Goal: Task Accomplishment & Management: Use online tool/utility

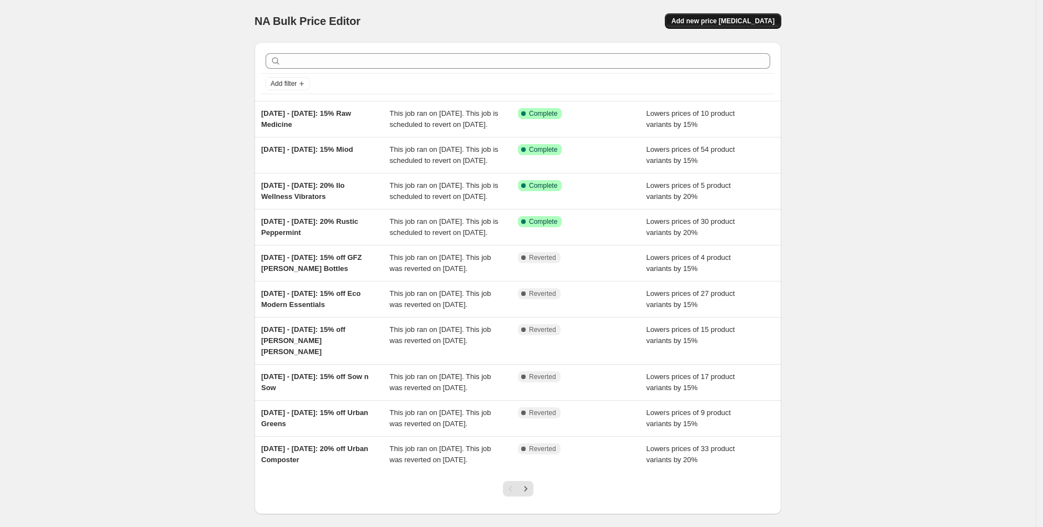
click at [711, 24] on span "Add new price [MEDICAL_DATA]" at bounding box center [723, 21] width 103 height 9
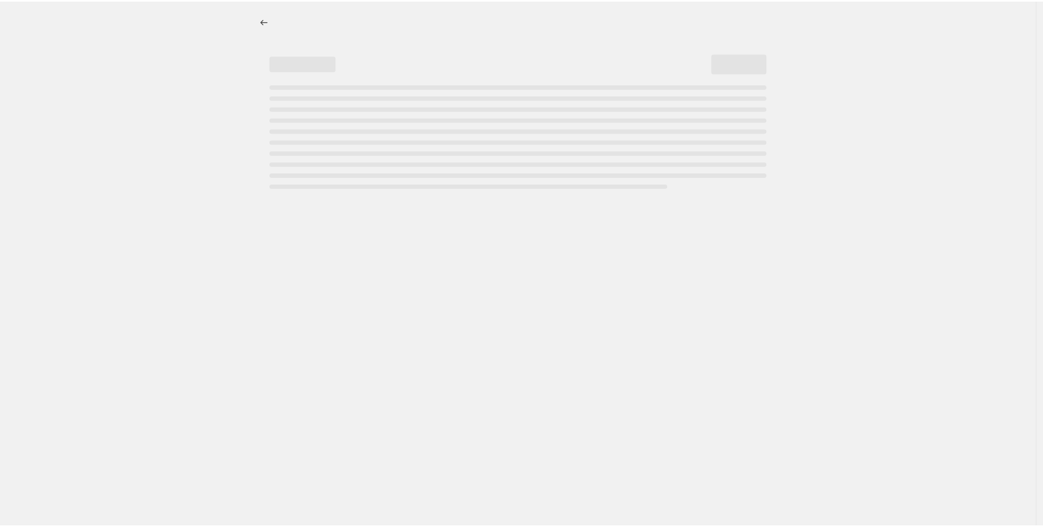
select select "percentage"
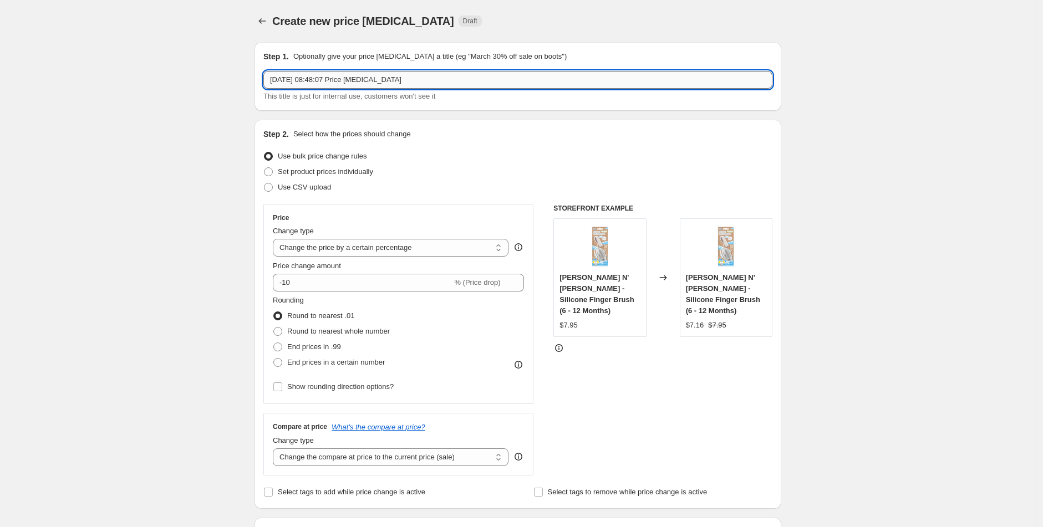
click at [391, 86] on input "[DATE] 08:48:07 Price [MEDICAL_DATA]" at bounding box center [517, 80] width 509 height 18
drag, startPoint x: 465, startPoint y: 82, endPoint x: 222, endPoint y: 74, distance: 243.0
click at [263, 19] on icon "Price change jobs" at bounding box center [262, 21] width 11 height 11
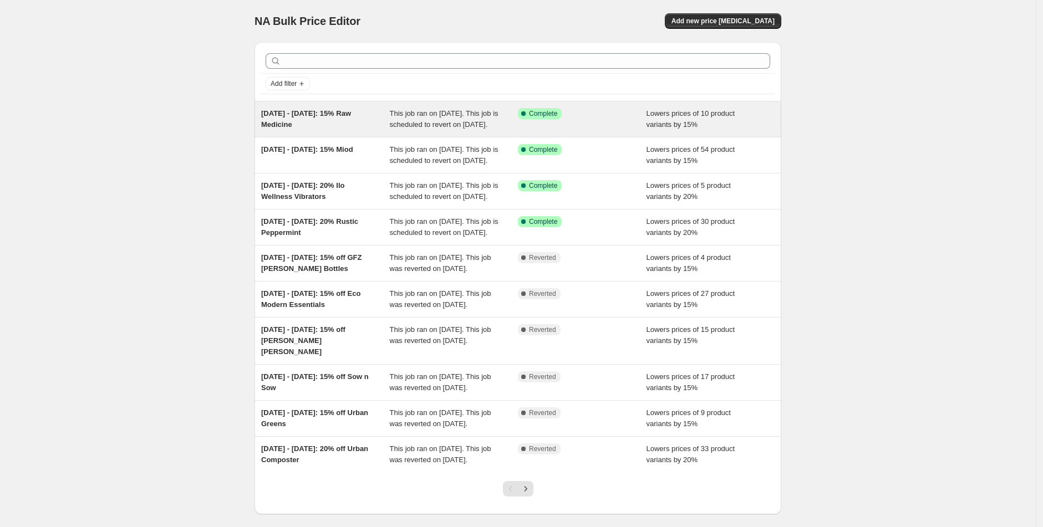
click at [289, 120] on div "[DATE] - [DATE]: 15% Raw Medicine" at bounding box center [325, 119] width 129 height 22
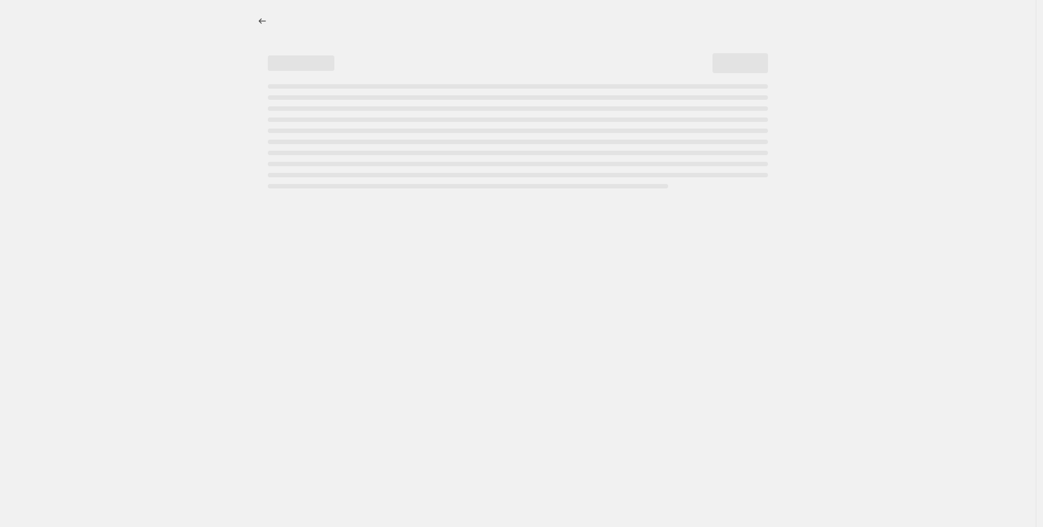
select select "percentage"
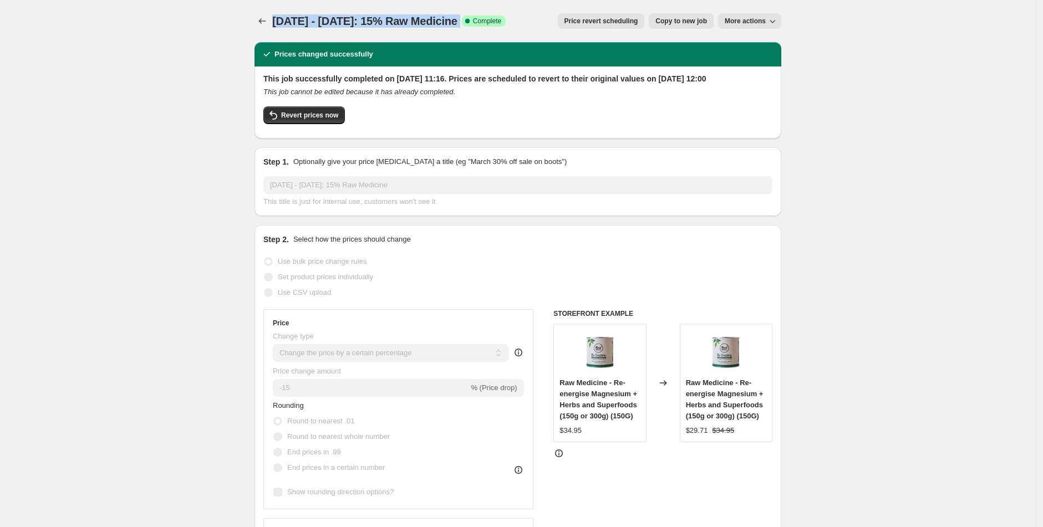
drag, startPoint x: 278, startPoint y: 16, endPoint x: 493, endPoint y: 19, distance: 214.6
click at [493, 19] on div "[DATE] - [DATE]: 15% Raw Medicine Success Complete Complete" at bounding box center [388, 21] width 233 height 16
copy div "[DATE] - [DATE]: 15% Raw Medicine Success Complete"
click at [265, 20] on icon "Price change jobs" at bounding box center [262, 21] width 11 height 11
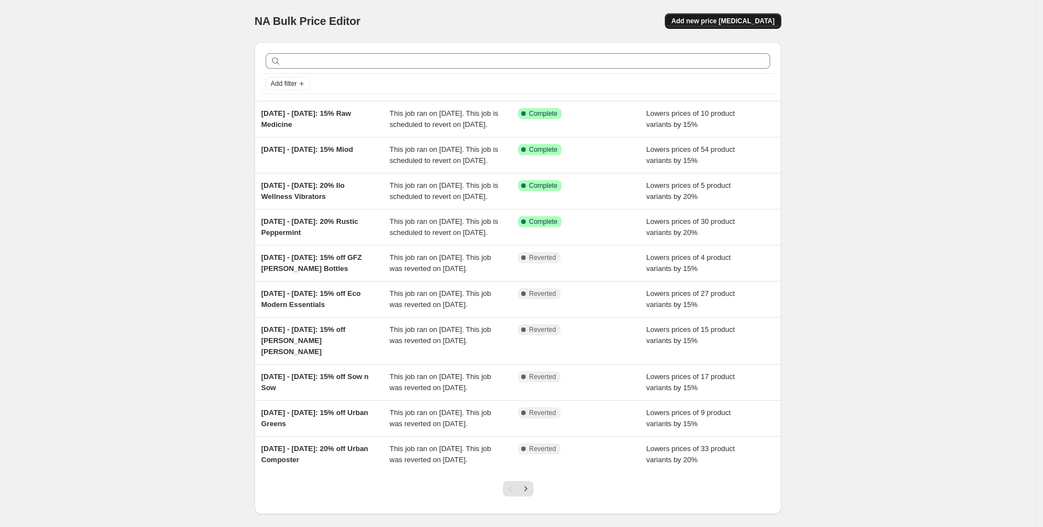
click at [696, 21] on span "Add new price [MEDICAL_DATA]" at bounding box center [723, 21] width 103 height 9
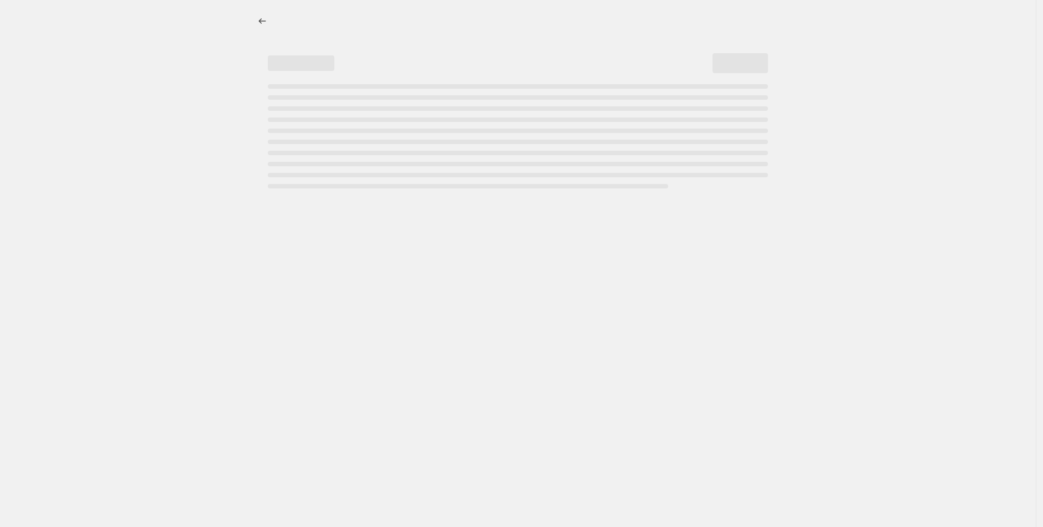
select select "percentage"
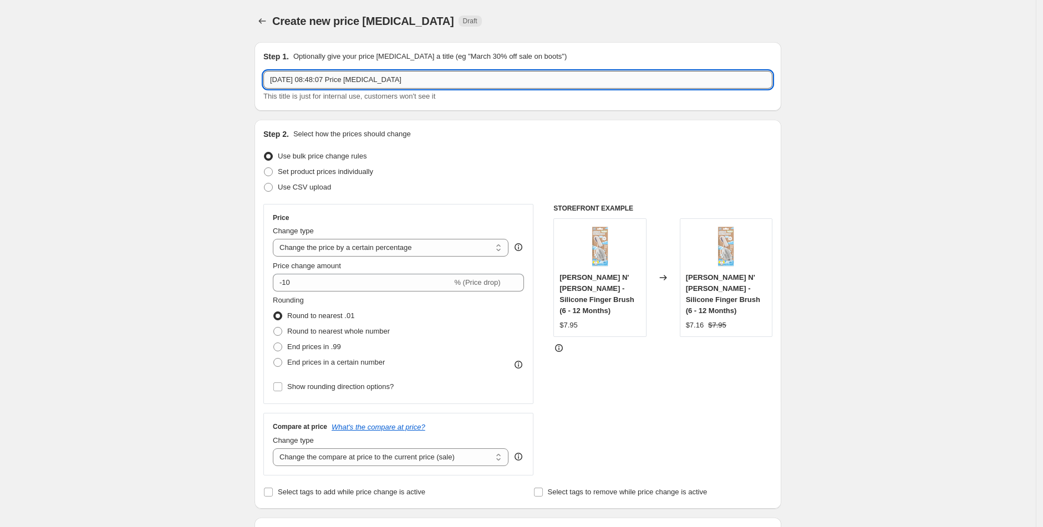
click at [322, 83] on input "[DATE] 08:48:07 Price [MEDICAL_DATA]" at bounding box center [517, 80] width 509 height 18
paste input "[DATE] - [DATE]: 15% Raw Medicine Success Complete"
click at [281, 78] on input "[DATE] - [DATE]: 15% Raw Medicine Success Complete" at bounding box center [517, 80] width 509 height 18
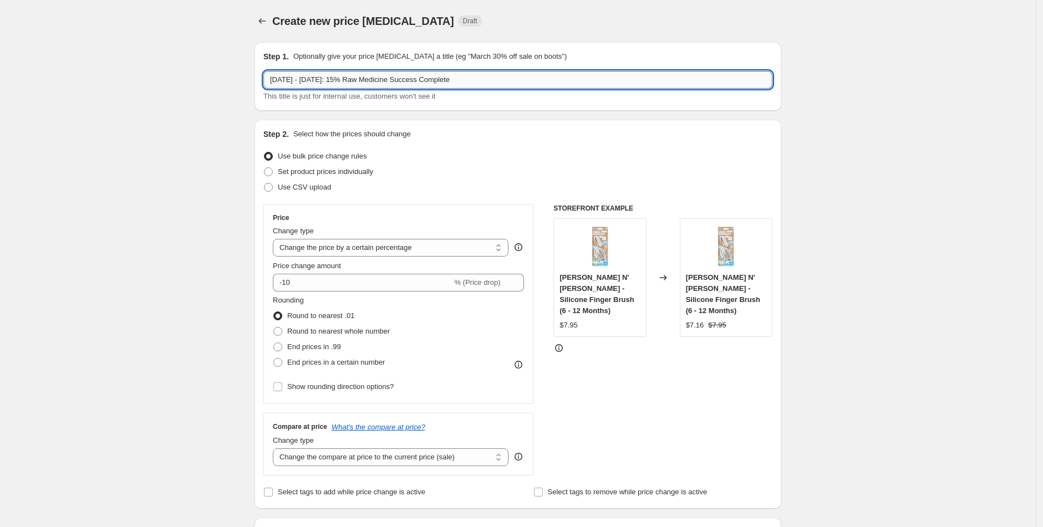
drag, startPoint x: 504, startPoint y: 81, endPoint x: 360, endPoint y: 79, distance: 144.2
click at [360, 79] on input "[DATE] - [DATE]: 15% Raw Medicine Success Complete" at bounding box center [517, 80] width 509 height 18
click at [280, 79] on input "[DATE] - [DATE]: 15% Go For Zero - Buy Once Reuse Forever" at bounding box center [517, 78] width 509 height 18
click at [318, 81] on input "[DATE] - [DATE]: 15% Go For Zero - Buy Once Reuse Forever" at bounding box center [517, 78] width 509 height 18
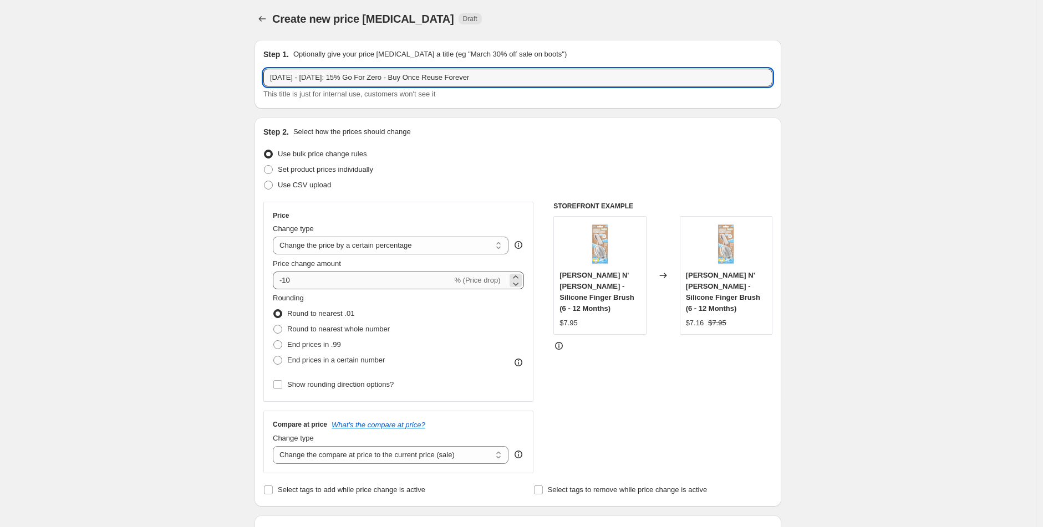
type input "[DATE] - [DATE]: 15% Go For Zero - Buy Once Reuse Forever"
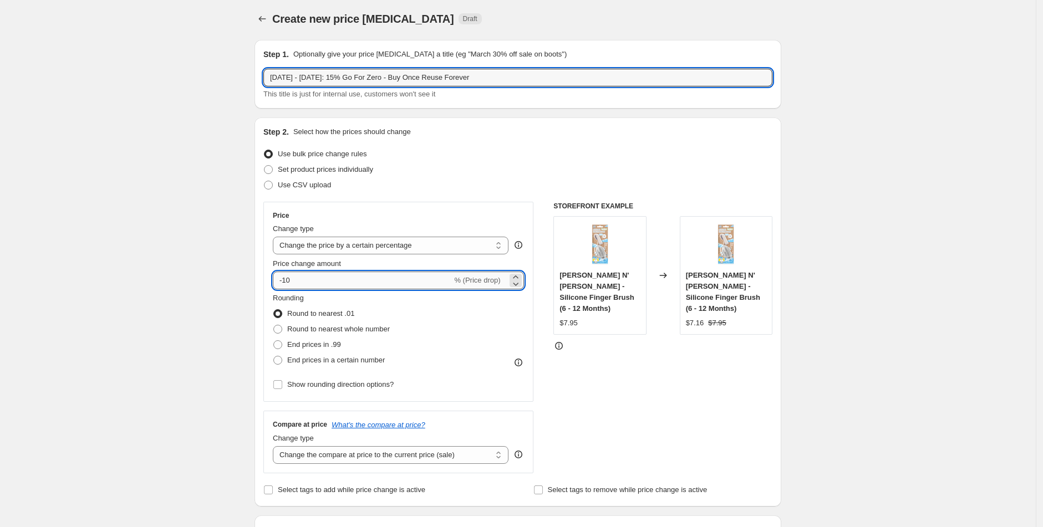
click at [324, 288] on input "-10" at bounding box center [362, 281] width 179 height 18
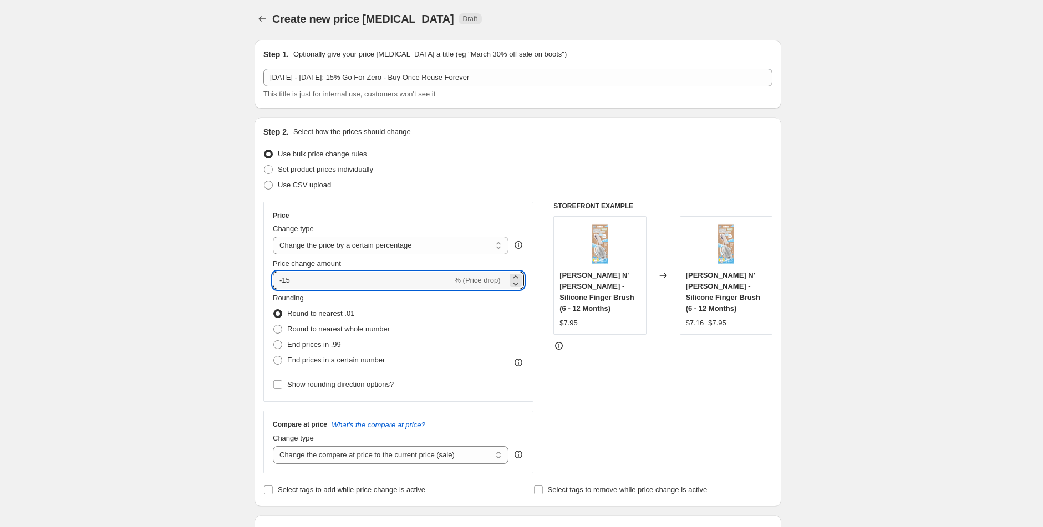
type input "-15"
click at [487, 213] on div "Price" at bounding box center [398, 215] width 251 height 9
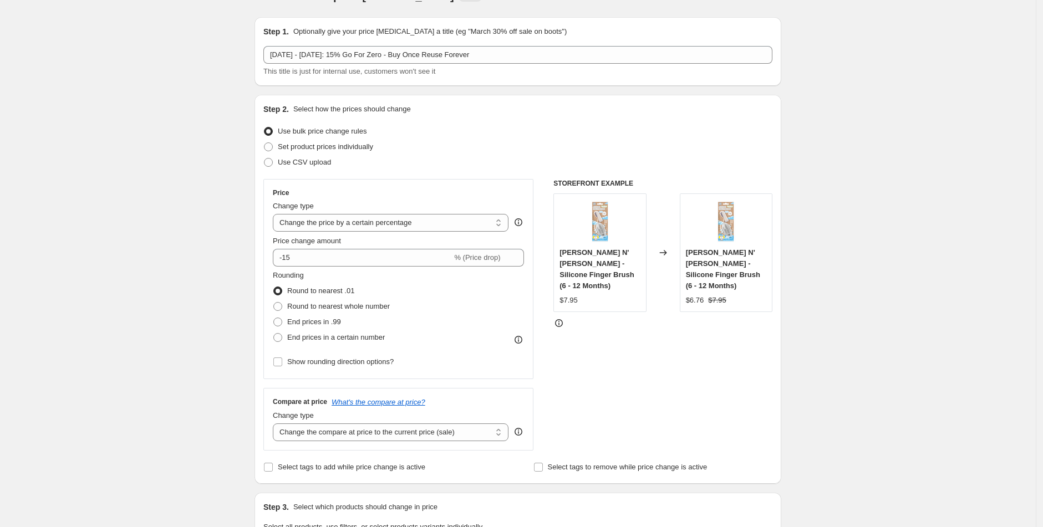
scroll to position [0, 0]
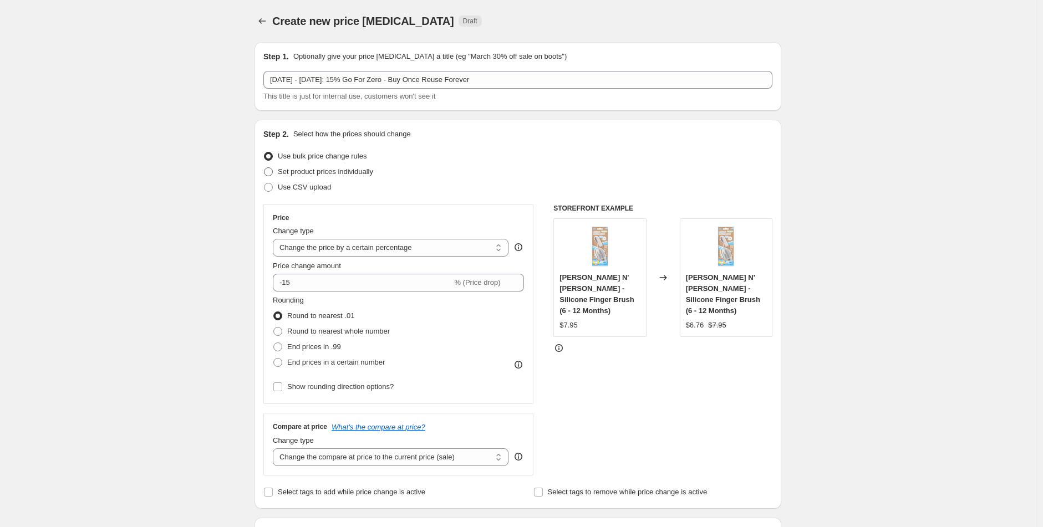
click at [295, 170] on span "Set product prices individually" at bounding box center [325, 171] width 95 height 8
click at [265, 168] on input "Set product prices individually" at bounding box center [264, 167] width 1 height 1
radio input "true"
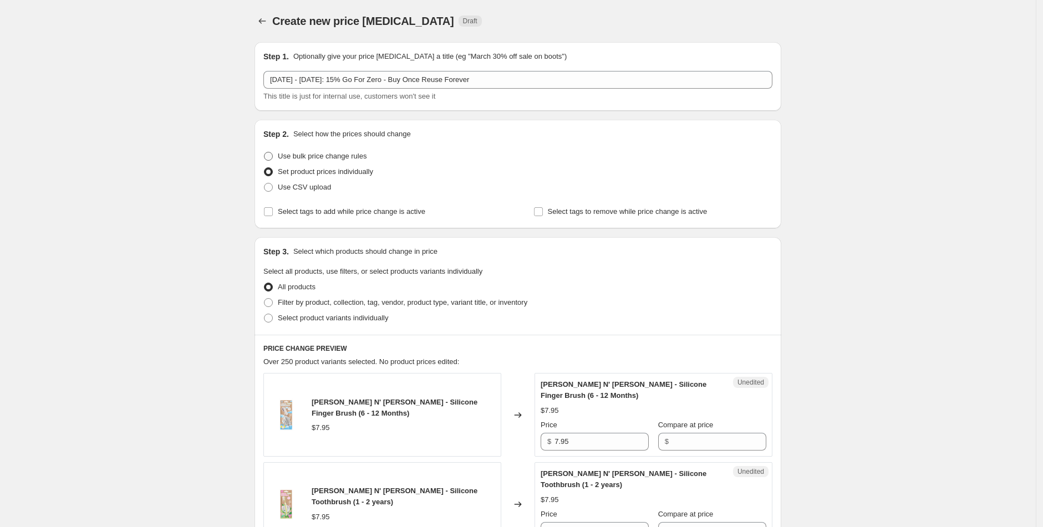
click at [273, 158] on span at bounding box center [268, 156] width 9 height 9
click at [265, 152] on input "Use bulk price change rules" at bounding box center [264, 152] width 1 height 1
radio input "true"
select select "percentage"
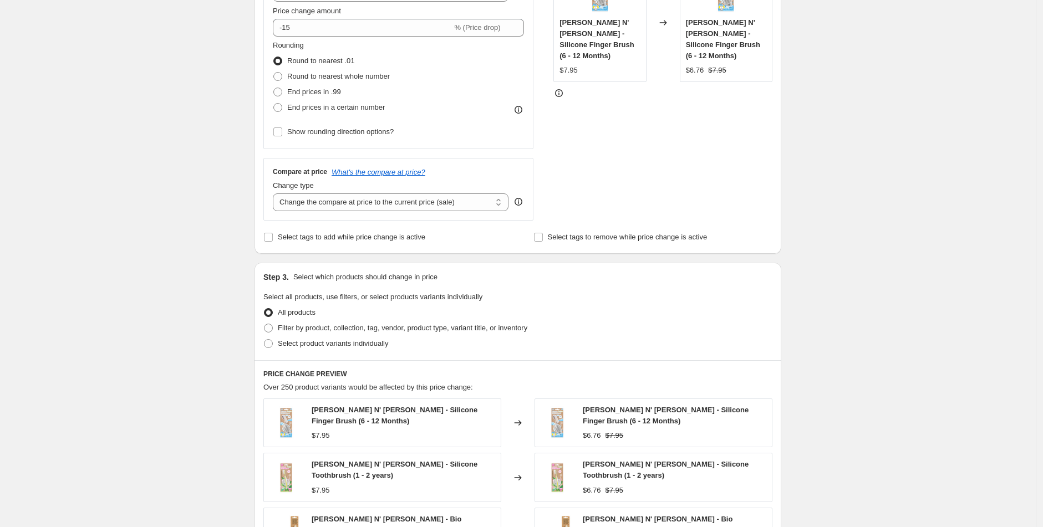
scroll to position [301, 0]
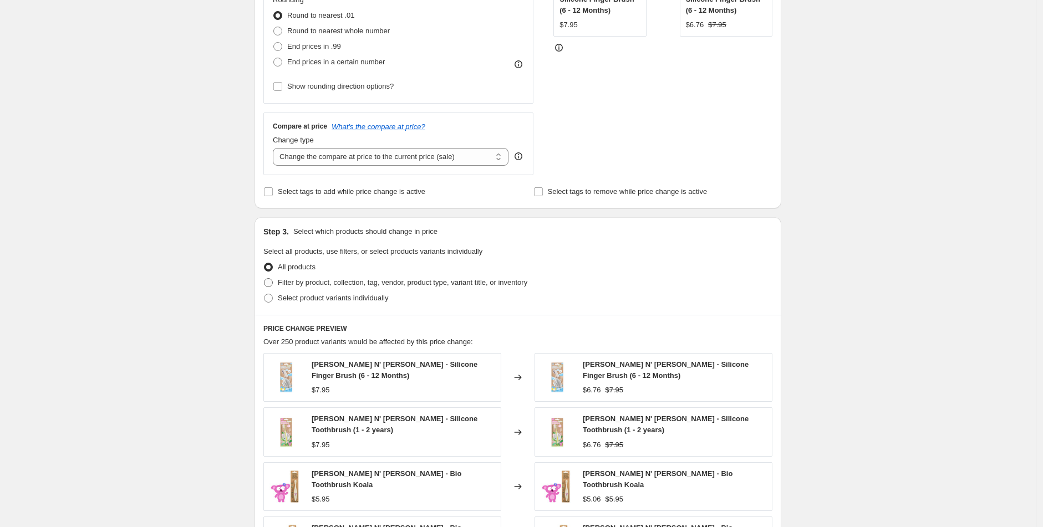
click at [273, 284] on span at bounding box center [268, 282] width 9 height 9
click at [265, 279] on input "Filter by product, collection, tag, vendor, product type, variant title, or inv…" at bounding box center [264, 278] width 1 height 1
radio input "true"
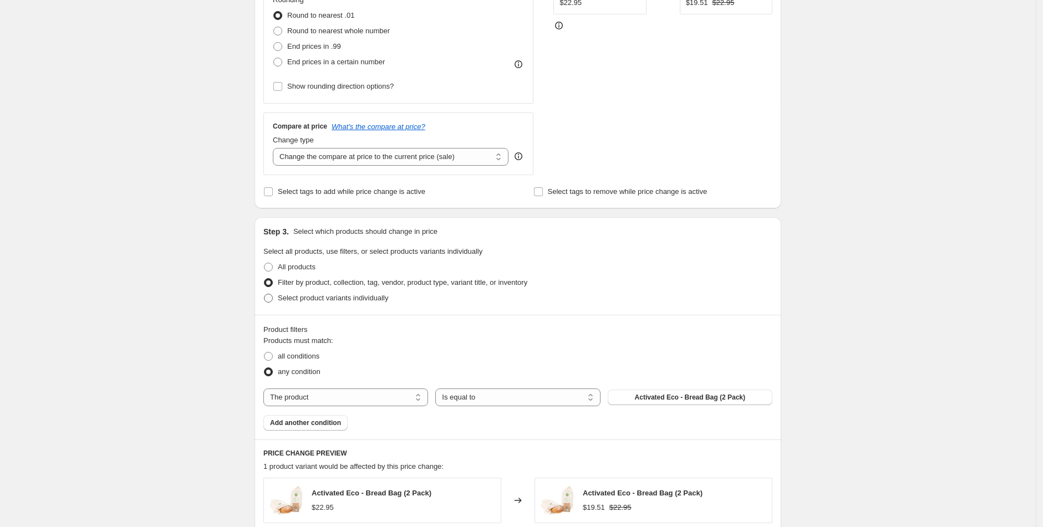
click at [271, 294] on span at bounding box center [268, 298] width 9 height 9
click at [265, 294] on input "Select product variants individually" at bounding box center [264, 294] width 1 height 1
radio input "true"
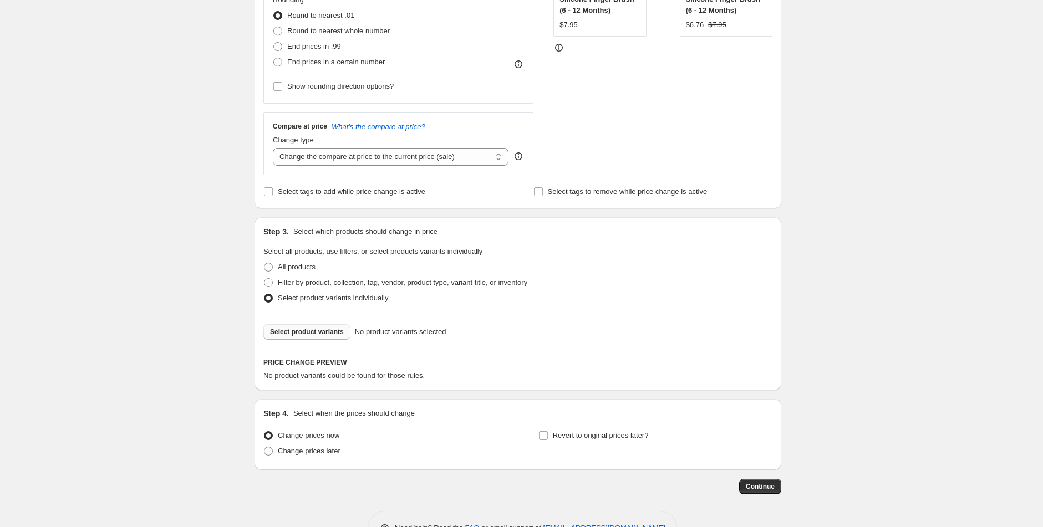
click at [342, 337] on button "Select product variants" at bounding box center [306, 332] width 87 height 16
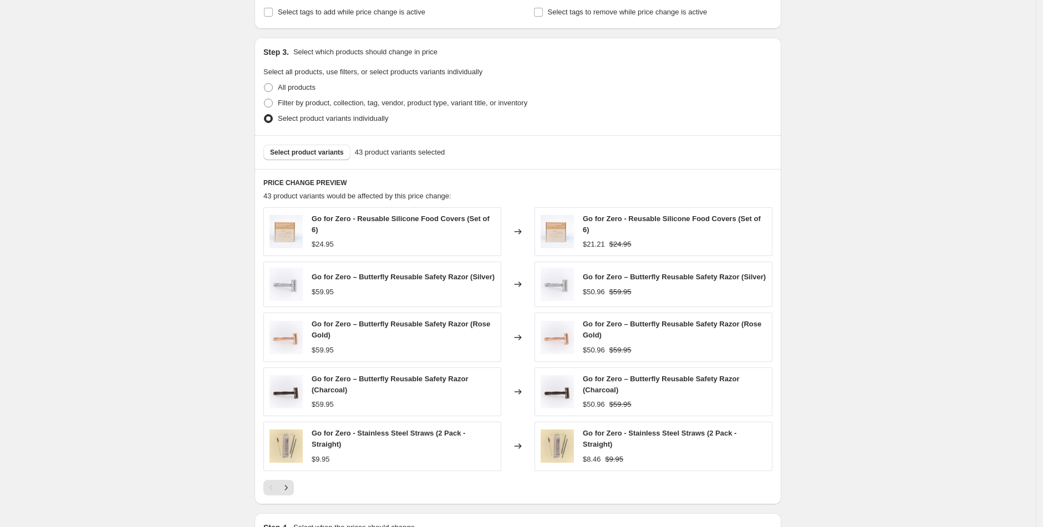
scroll to position [487, 0]
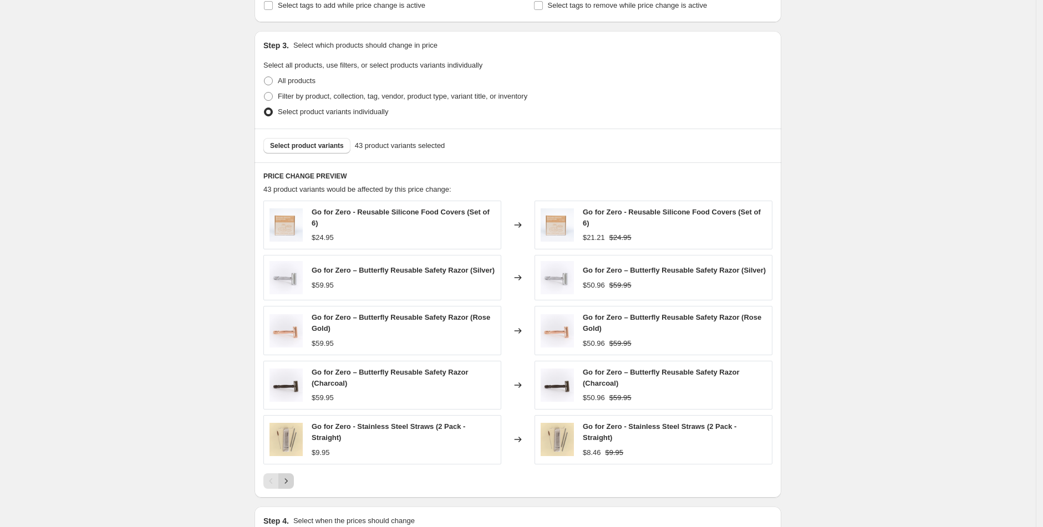
click at [292, 484] on icon "Next" at bounding box center [286, 481] width 11 height 11
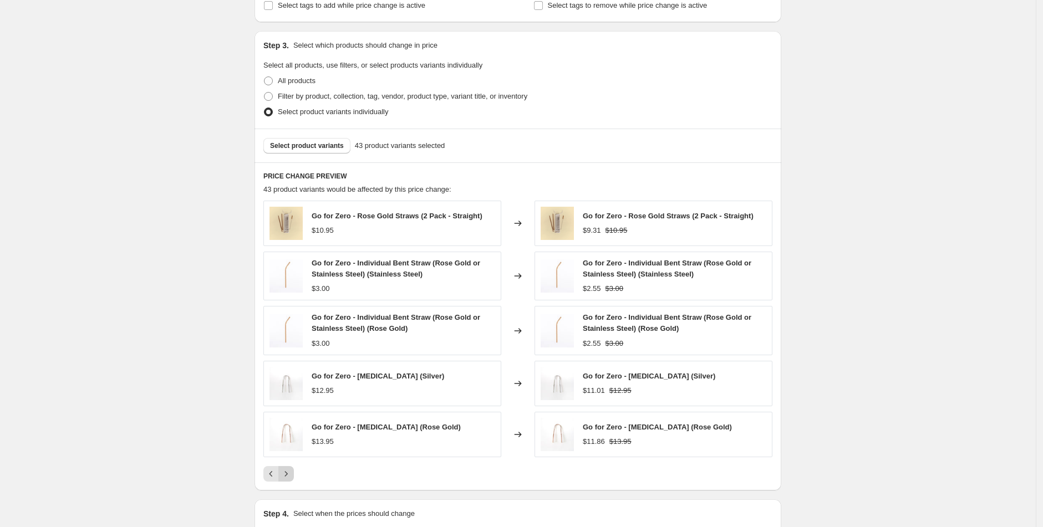
click at [288, 474] on icon "Next" at bounding box center [286, 474] width 11 height 11
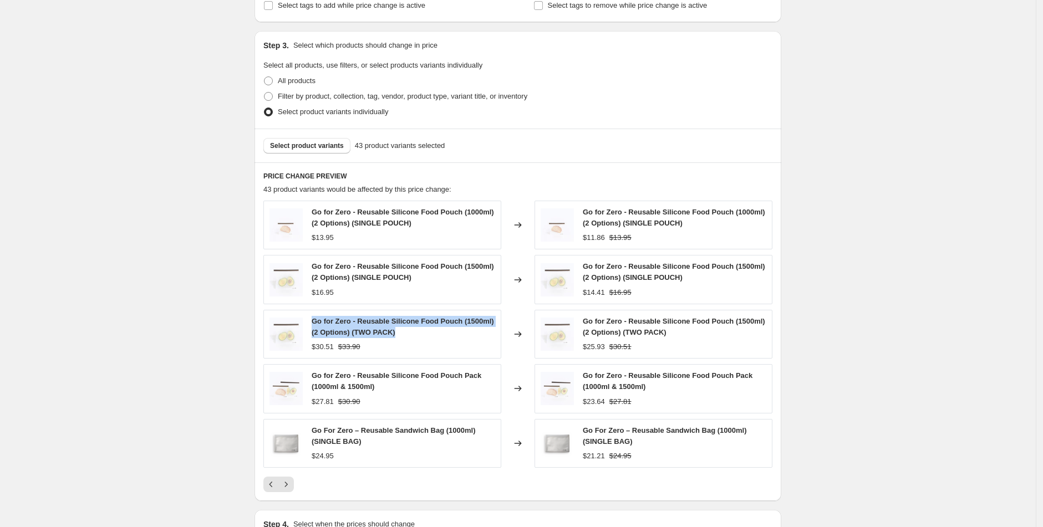
drag, startPoint x: 313, startPoint y: 321, endPoint x: 474, endPoint y: 334, distance: 161.9
click at [474, 334] on div "Go for Zero - Reusable Silicone Food Pouch (1500ml) (2 Options) (TWO PACK) $30.…" at bounding box center [382, 334] width 238 height 49
copy span "Go for Zero - Reusable Silicone Food Pouch (1500ml) (2 Options) (TWO PACK)"
drag, startPoint x: 316, startPoint y: 348, endPoint x: 394, endPoint y: 348, distance: 78.2
click at [394, 348] on div "$30.51 $33.90" at bounding box center [404, 347] width 184 height 11
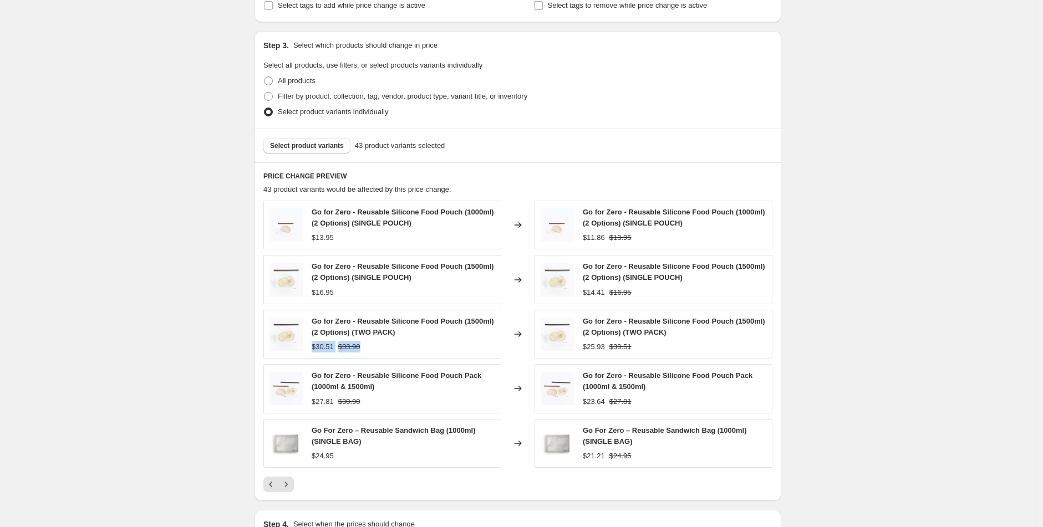
copy div "$30.51 $33.90"
drag, startPoint x: 389, startPoint y: 388, endPoint x: 309, endPoint y: 376, distance: 80.2
click at [309, 376] on div "Go for Zero - Reusable Silicone Food Pouch Pack (1000ml & 1500ml) $27.81 $30.90" at bounding box center [382, 388] width 238 height 49
copy div "Go for Zero - Reusable Silicone Food Pouch Pack (1000ml & 1500ml)"
drag, startPoint x: 382, startPoint y: 402, endPoint x: 318, endPoint y: 401, distance: 64.3
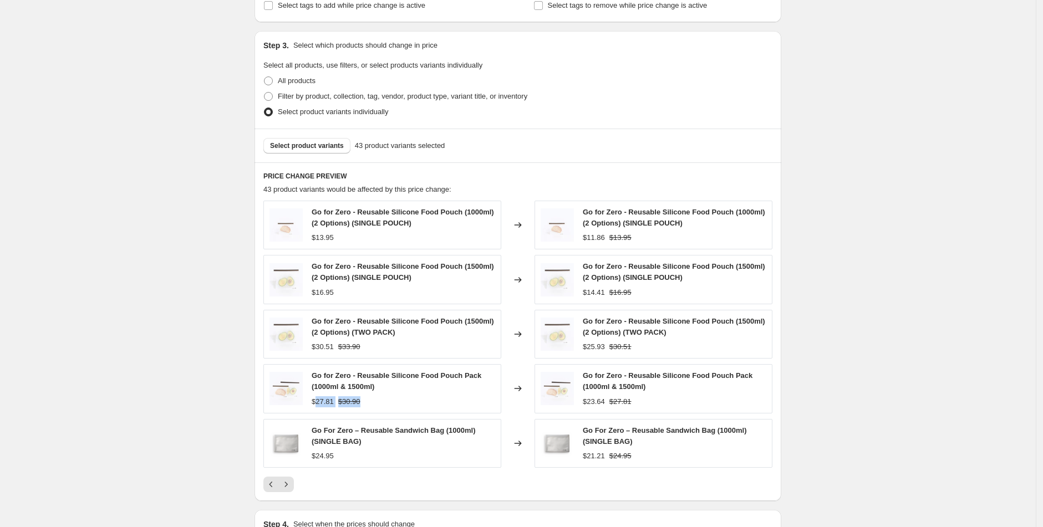
click at [318, 401] on div "$27.81 $30.90" at bounding box center [404, 401] width 184 height 11
copy div "27.81 $30.90"
click at [377, 458] on div "$24.95" at bounding box center [404, 456] width 184 height 11
click at [292, 482] on icon "Next" at bounding box center [286, 484] width 11 height 11
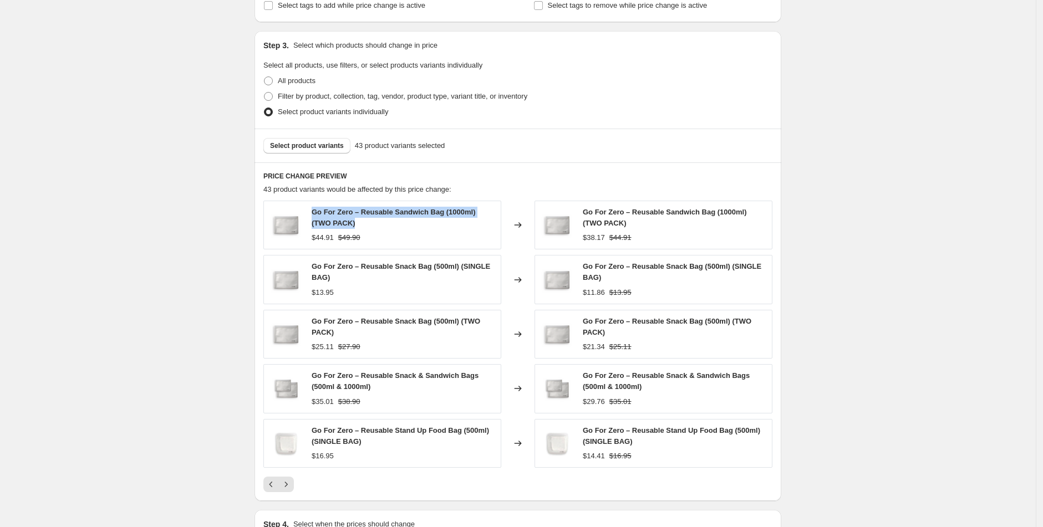
drag, startPoint x: 378, startPoint y: 225, endPoint x: 318, endPoint y: 206, distance: 62.8
click at [318, 207] on div "Go For Zero – Reusable Sandwich Bag (1000ml) (TWO PACK)" at bounding box center [404, 218] width 184 height 22
copy span "Go For Zero – Reusable Sandwich Bag (1000ml) (TWO PACK)"
drag, startPoint x: 385, startPoint y: 238, endPoint x: 313, endPoint y: 240, distance: 71.6
click at [313, 240] on div "Go For Zero – Reusable Sandwich Bag (1000ml) (TWO PACK) $44.91 $49.90" at bounding box center [382, 225] width 238 height 49
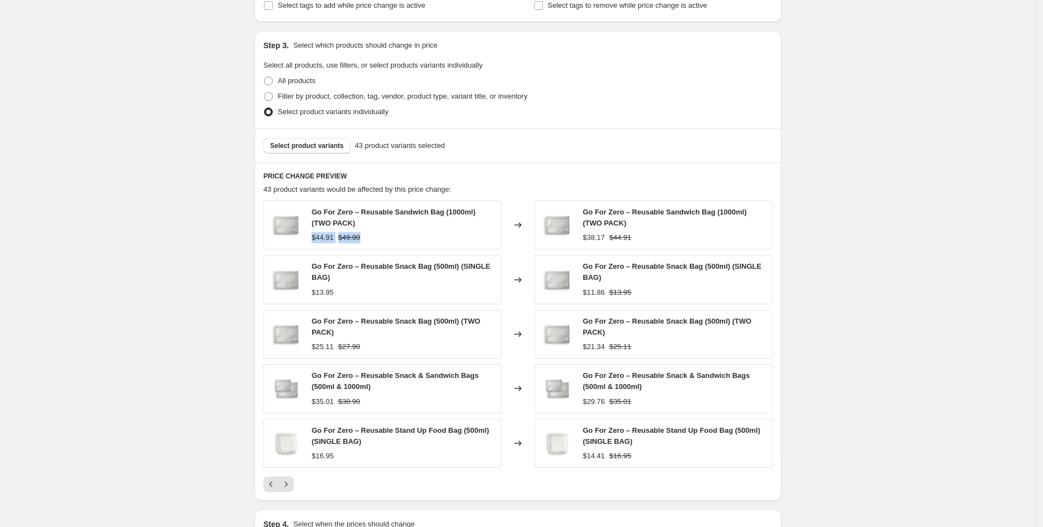
copy div "$44.91 $49.90"
drag, startPoint x: 366, startPoint y: 324, endPoint x: 347, endPoint y: 329, distance: 19.9
click at [347, 328] on div "Go For Zero – Reusable Snack Bag (500ml) (TWO PACK)" at bounding box center [404, 327] width 184 height 22
drag, startPoint x: 365, startPoint y: 334, endPoint x: 314, endPoint y: 314, distance: 55.3
click at [314, 314] on div "Go For Zero – Reusable Snack Bag (500ml) (TWO PACK) $25.11 $27.90" at bounding box center [382, 334] width 238 height 49
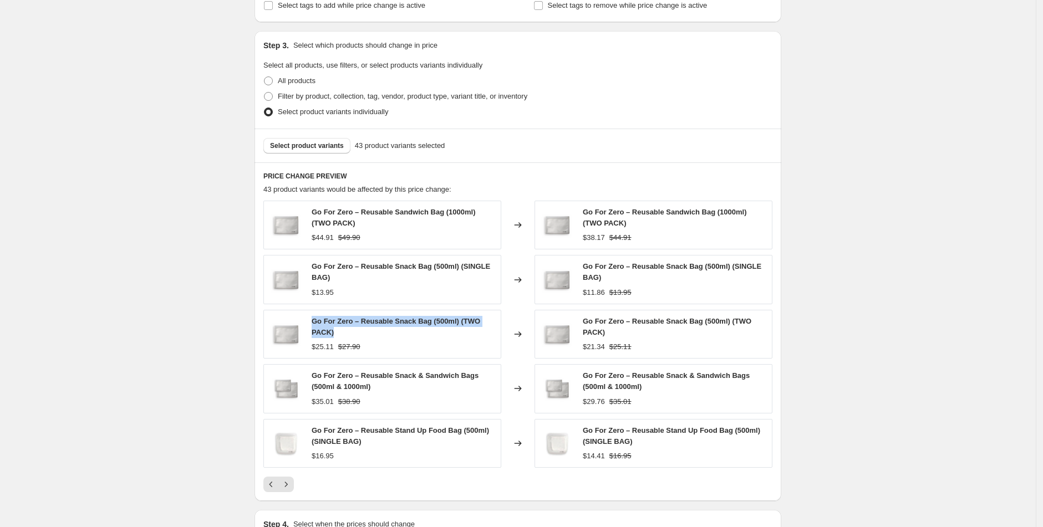
copy span "Go For Zero – Reusable Snack Bag (500ml) (TWO PACK)"
drag, startPoint x: 373, startPoint y: 352, endPoint x: 315, endPoint y: 347, distance: 57.9
click at [315, 347] on div "$25.11 $27.90" at bounding box center [404, 347] width 184 height 11
copy div "$25.11 $27.90"
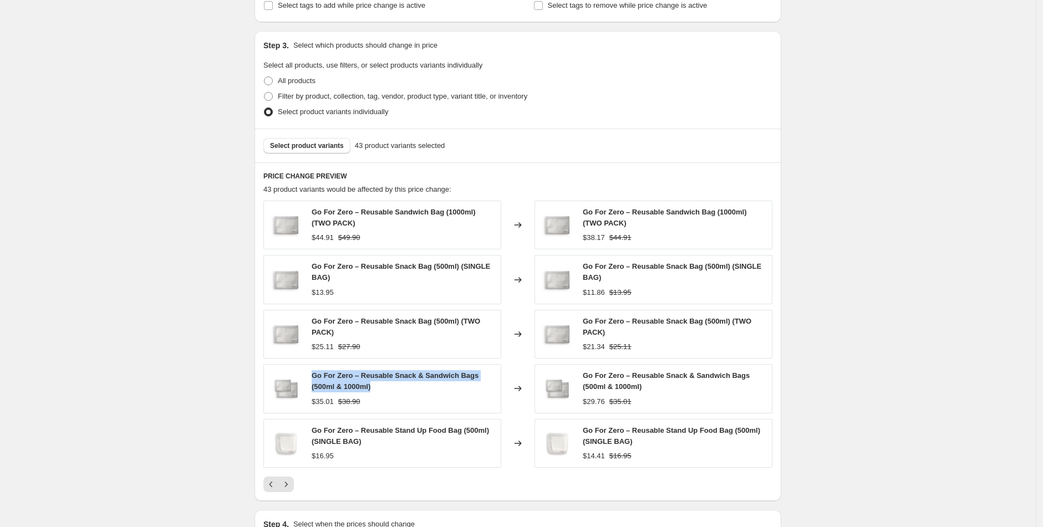
drag, startPoint x: 329, startPoint y: 377, endPoint x: 314, endPoint y: 372, distance: 15.1
click at [314, 372] on div "Go For Zero – Reusable Snack & Sandwich Bags (500ml & 1000ml)" at bounding box center [404, 381] width 184 height 22
copy span "Go For Zero – Reusable Snack & Sandwich Bags (500ml & 1000ml)"
drag, startPoint x: 359, startPoint y: 401, endPoint x: 313, endPoint y: 401, distance: 45.5
click at [313, 401] on div "Go For Zero – Reusable Snack & Sandwich Bags (500ml & 1000ml) $35.01 $38.90" at bounding box center [382, 388] width 238 height 49
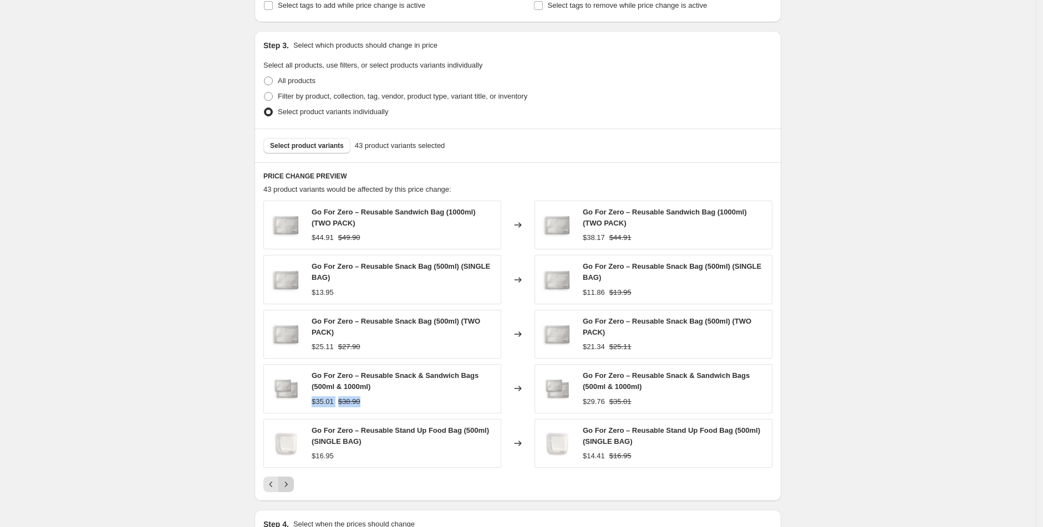
click at [294, 488] on button "Next" at bounding box center [286, 485] width 16 height 16
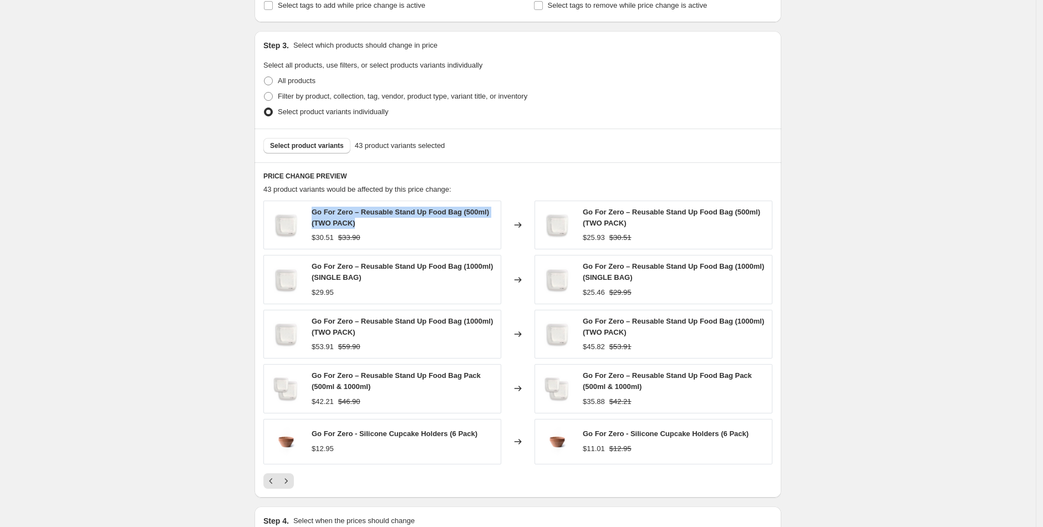
drag, startPoint x: 370, startPoint y: 224, endPoint x: 317, endPoint y: 209, distance: 55.5
click at [317, 209] on div "Go For Zero – Reusable Stand Up Food Bag (500ml) (TWO PACK)" at bounding box center [404, 218] width 184 height 22
drag, startPoint x: 365, startPoint y: 242, endPoint x: 316, endPoint y: 242, distance: 49.4
click at [316, 242] on div "Go For Zero – Reusable Stand Up Food Bag (500ml) (TWO PACK) $30.51 $33.90" at bounding box center [382, 225] width 238 height 49
click at [393, 345] on div "$53.91 $59.90" at bounding box center [404, 347] width 184 height 11
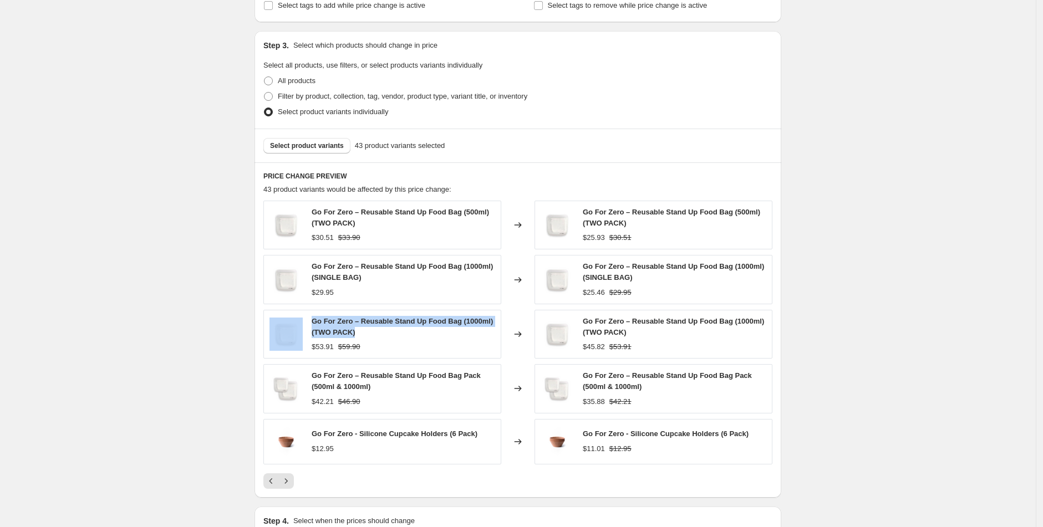
drag, startPoint x: 404, startPoint y: 332, endPoint x: 307, endPoint y: 323, distance: 97.4
click at [307, 323] on div "Go For Zero – Reusable Stand Up Food Bag (1000ml) (TWO PACK) $53.91 $59.90" at bounding box center [382, 334] width 238 height 49
drag, startPoint x: 372, startPoint y: 347, endPoint x: 314, endPoint y: 347, distance: 58.2
click at [314, 347] on div "Go For Zero – Reusable Stand Up Food Bag (1000ml) (TWO PACK) $53.91 $59.90" at bounding box center [382, 334] width 238 height 49
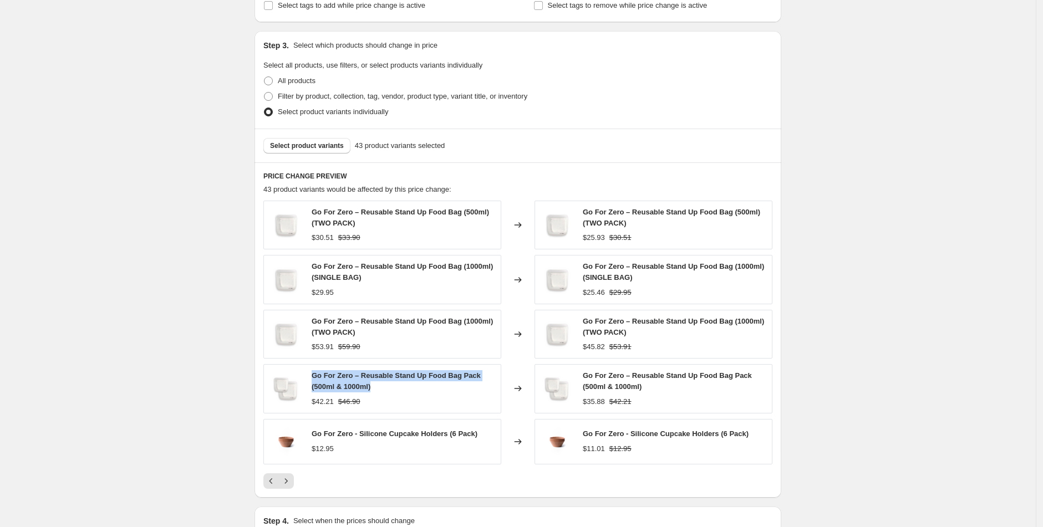
drag, startPoint x: 404, startPoint y: 390, endPoint x: 313, endPoint y: 376, distance: 91.5
click at [313, 376] on div "Go For Zero – Reusable Stand Up Food Bag Pack (500ml & 1000ml) $42.21 $46.90" at bounding box center [382, 388] width 238 height 49
drag, startPoint x: 380, startPoint y: 402, endPoint x: 304, endPoint y: 399, distance: 75.5
click at [304, 399] on div "Go For Zero – Reusable Stand Up Food Bag Pack (500ml & 1000ml) $42.21 $46.90" at bounding box center [382, 388] width 238 height 49
click at [366, 413] on div "Go For Zero – Reusable Stand Up Food Bag Pack (500ml & 1000ml) $42.21 $46.90" at bounding box center [382, 388] width 238 height 49
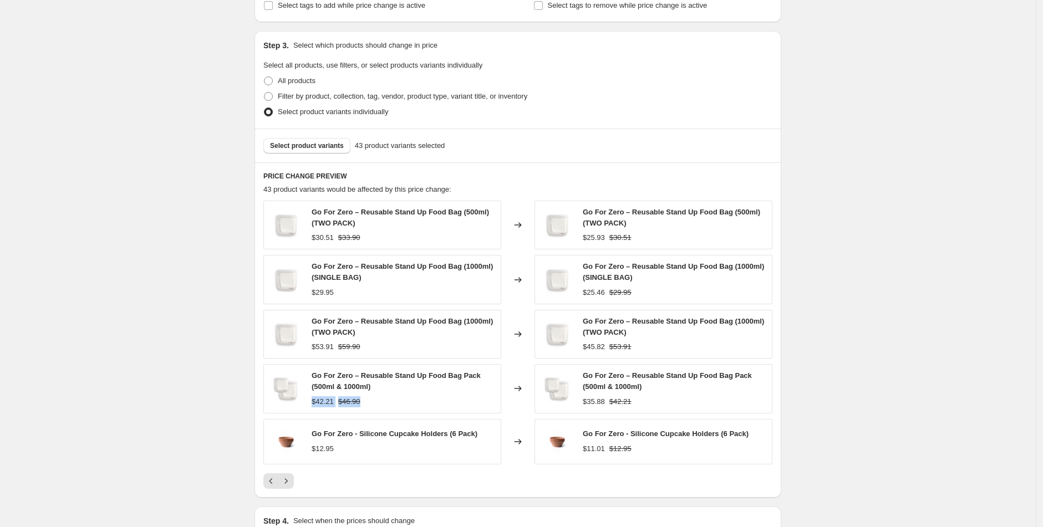
drag, startPoint x: 375, startPoint y: 405, endPoint x: 316, endPoint y: 404, distance: 58.8
click at [316, 404] on div "$42.21 $46.90" at bounding box center [404, 401] width 184 height 11
click at [286, 482] on icon "Next" at bounding box center [286, 481] width 11 height 11
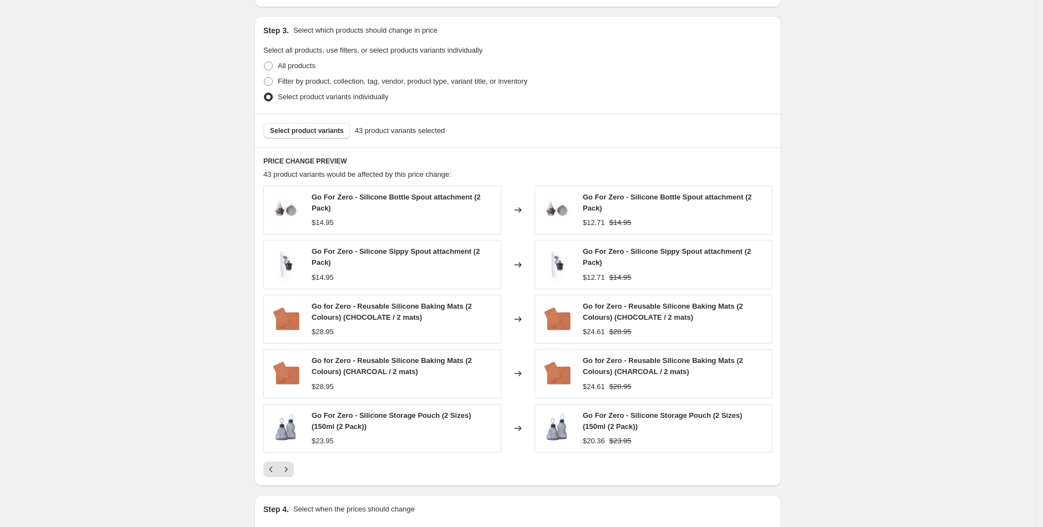
scroll to position [507, 0]
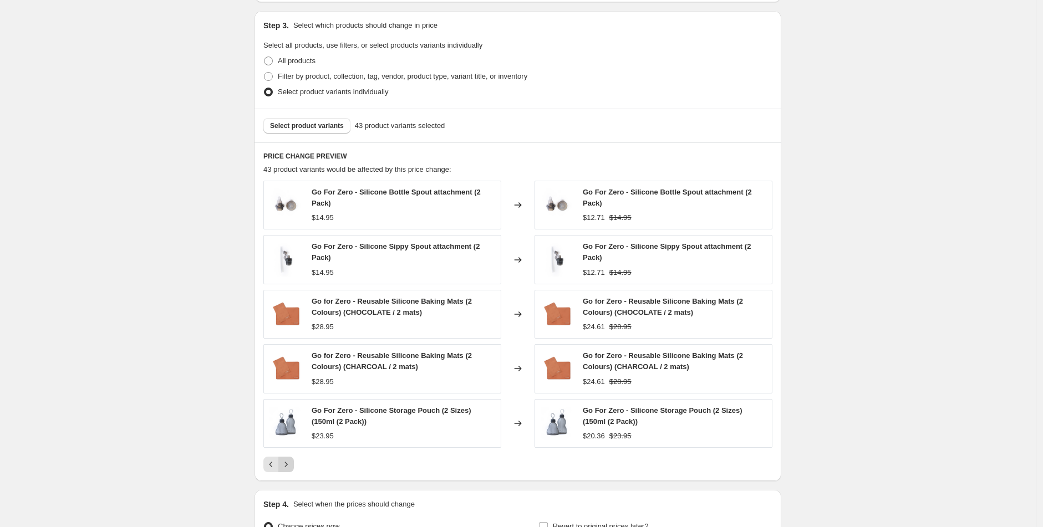
click at [292, 468] on icon "Next" at bounding box center [286, 464] width 11 height 11
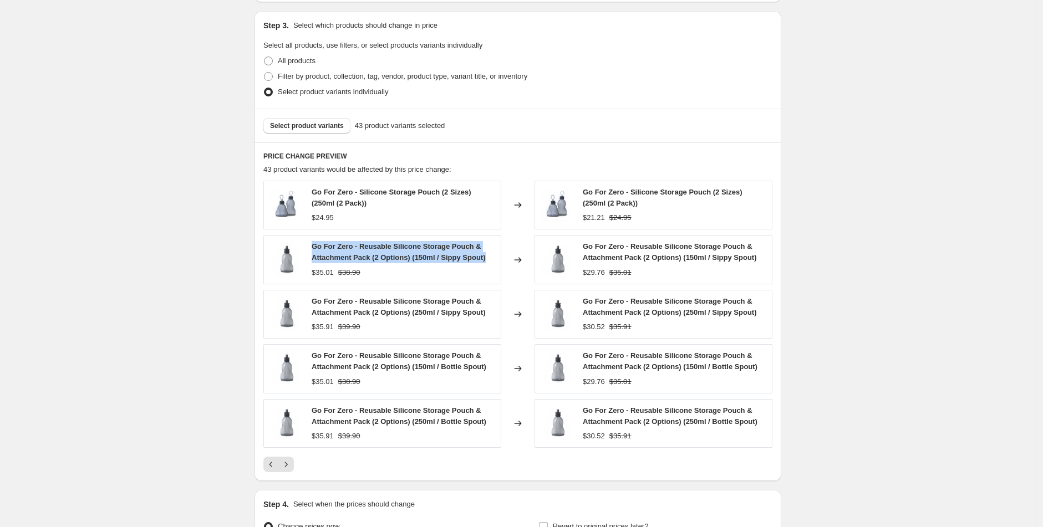
drag, startPoint x: 461, startPoint y: 256, endPoint x: 316, endPoint y: 245, distance: 146.3
click at [316, 245] on div "Go For Zero - Reusable Silicone Storage Pouch & Attachment Pack (2 Options) (15…" at bounding box center [382, 259] width 238 height 49
drag, startPoint x: 377, startPoint y: 267, endPoint x: 313, endPoint y: 272, distance: 64.0
click at [313, 272] on div "Go For Zero - Reusable Silicone Storage Pouch & Attachment Pack (2 Options) (15…" at bounding box center [382, 259] width 238 height 49
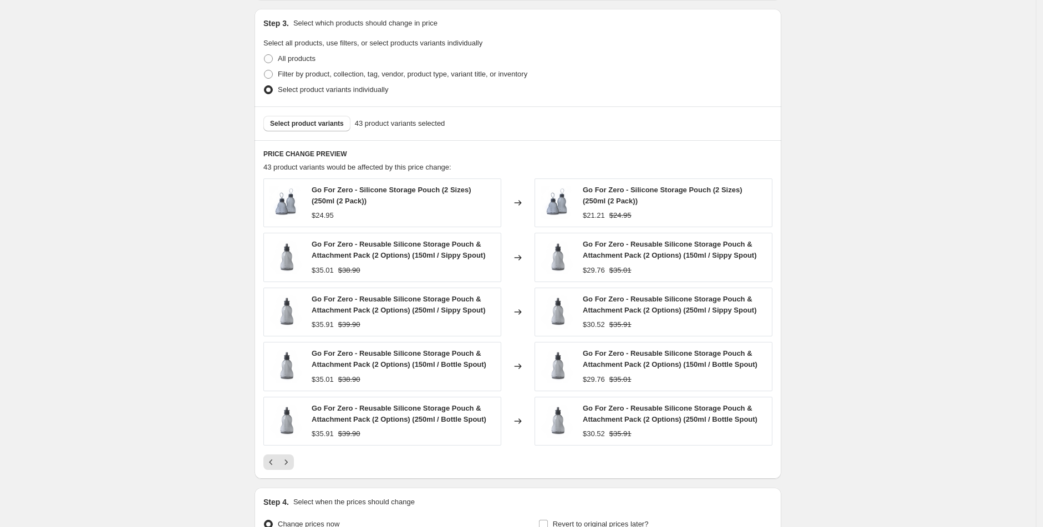
click at [388, 311] on span "Go For Zero - Reusable Silicone Storage Pouch & Attachment Pack (2 Options) (25…" at bounding box center [399, 304] width 174 height 19
click at [389, 311] on span "Go For Zero - Reusable Silicone Storage Pouch & Attachment Pack (2 Options) (25…" at bounding box center [399, 304] width 174 height 19
drag, startPoint x: 377, startPoint y: 324, endPoint x: 313, endPoint y: 326, distance: 64.3
click at [313, 326] on div "Go For Zero - Reusable Silicone Storage Pouch & Attachment Pack (2 Options) (25…" at bounding box center [382, 312] width 238 height 49
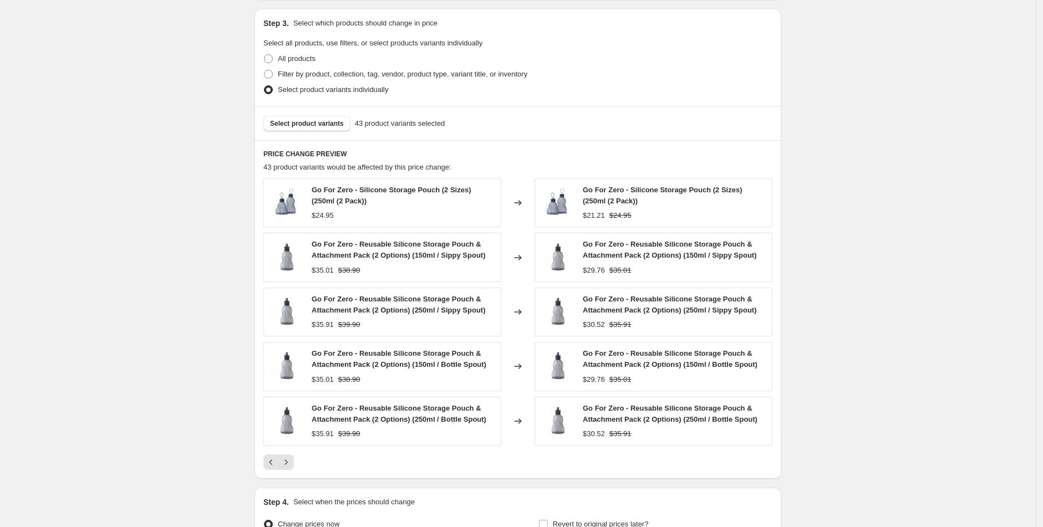
click at [389, 368] on div "Go For Zero - Reusable Silicone Storage Pouch & Attachment Pack (2 Options) (15…" at bounding box center [404, 359] width 184 height 22
click at [343, 379] on strike "$38.90" at bounding box center [349, 379] width 22 height 11
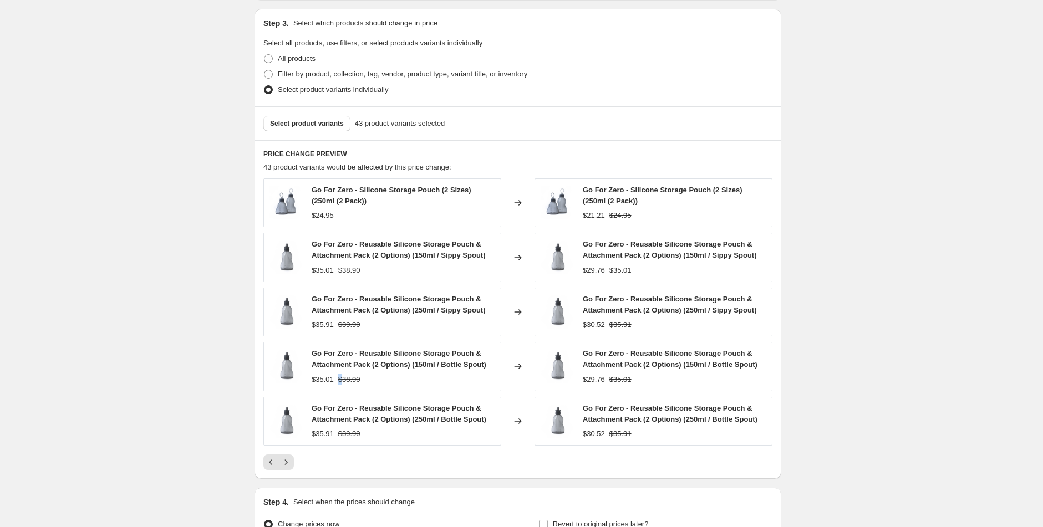
click at [343, 379] on strike "$38.90" at bounding box center [349, 379] width 22 height 11
drag, startPoint x: 390, startPoint y: 380, endPoint x: 314, endPoint y: 377, distance: 76.0
click at [314, 377] on div "Go For Zero - Reusable Silicone Storage Pouch & Attachment Pack (2 Options) (15…" at bounding box center [382, 366] width 238 height 49
drag, startPoint x: 340, startPoint y: 431, endPoint x: 302, endPoint y: 408, distance: 44.8
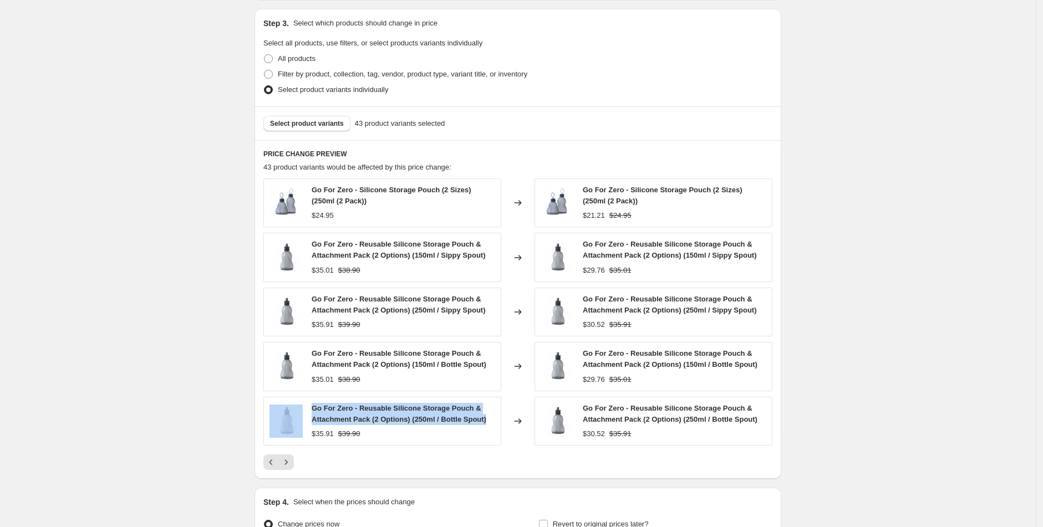
click at [302, 408] on div "Go For Zero - Reusable Silicone Storage Pouch & Attachment Pack (2 Options) (25…" at bounding box center [382, 421] width 238 height 49
click at [348, 425] on div "Go For Zero - Reusable Silicone Storage Pouch & Attachment Pack (2 Options) (25…" at bounding box center [404, 414] width 184 height 22
drag, startPoint x: 345, startPoint y: 433, endPoint x: 317, endPoint y: 410, distance: 35.9
click at [317, 410] on div "Go For Zero - Reusable Silicone Storage Pouch & Attachment Pack (2 Options) (25…" at bounding box center [404, 414] width 184 height 22
click at [287, 468] on icon "Next" at bounding box center [286, 462] width 11 height 11
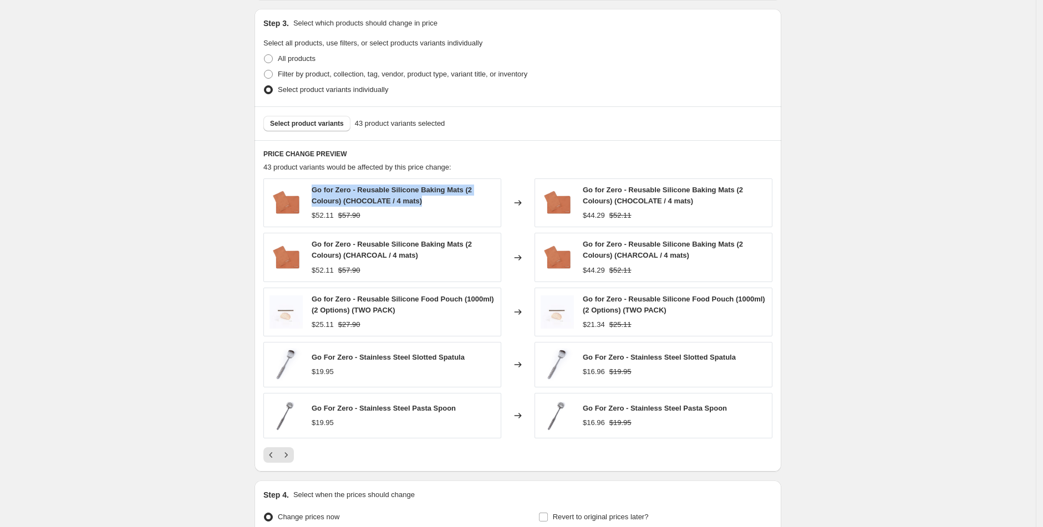
drag, startPoint x: 430, startPoint y: 200, endPoint x: 316, endPoint y: 192, distance: 115.1
click at [316, 192] on div "Go for Zero - Reusable Silicone Baking Mats (2 Colours) (CHOCOLATE / 4 mats)" at bounding box center [404, 196] width 184 height 22
drag, startPoint x: 369, startPoint y: 214, endPoint x: 314, endPoint y: 213, distance: 54.3
click at [314, 213] on div "$52.11 $57.90" at bounding box center [404, 215] width 184 height 11
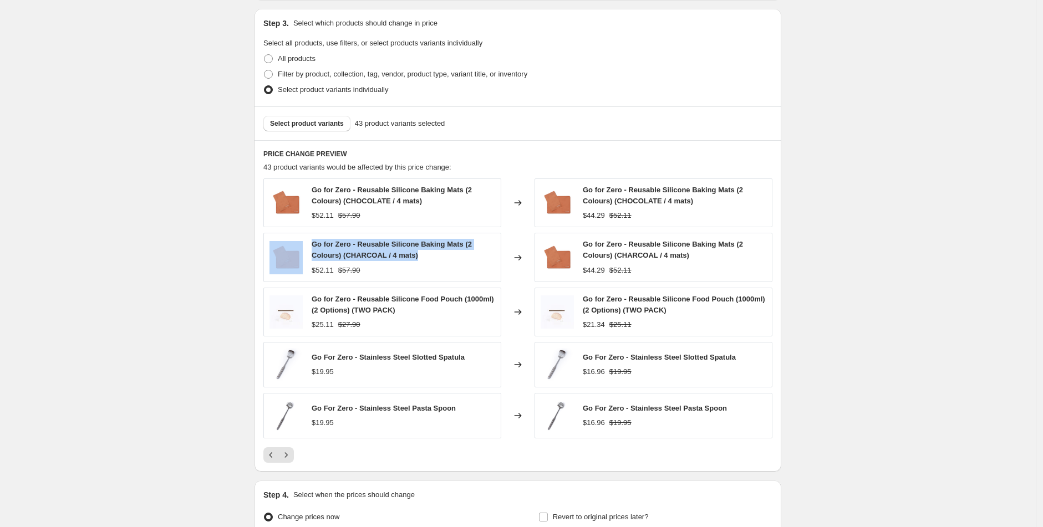
drag, startPoint x: 434, startPoint y: 255, endPoint x: 295, endPoint y: 246, distance: 139.0
click at [295, 246] on div "Go for Zero - Reusable Silicone Baking Mats (2 Colours) (CHARCOAL / 4 mats) $52…" at bounding box center [382, 257] width 238 height 49
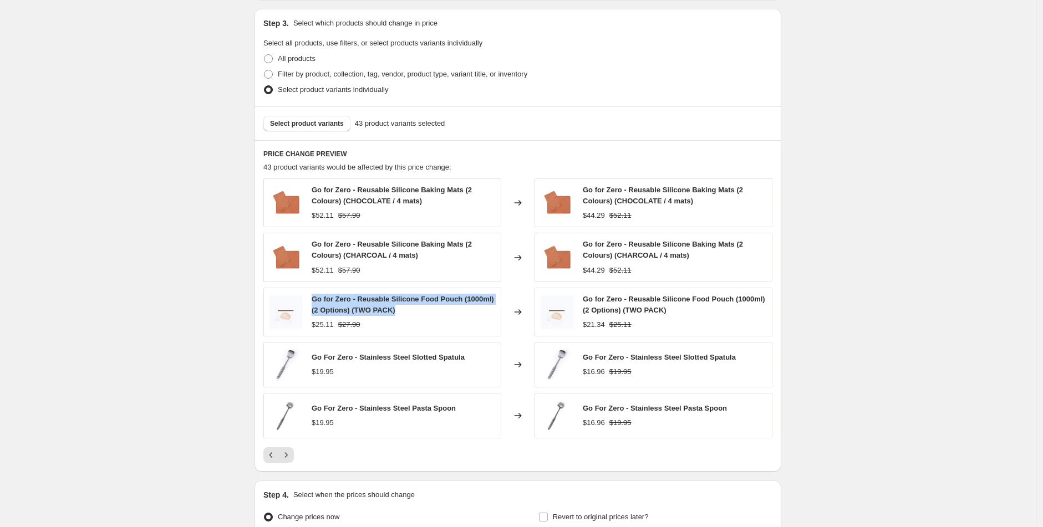
drag, startPoint x: 430, startPoint y: 313, endPoint x: 313, endPoint y: 300, distance: 117.2
click at [313, 300] on div "Go for Zero - Reusable Silicone Food Pouch (1000ml) (2 Options) (TWO PACK) $25.…" at bounding box center [382, 312] width 238 height 49
drag, startPoint x: 374, startPoint y: 328, endPoint x: 308, endPoint y: 324, distance: 66.1
click at [308, 324] on div "Go for Zero - Reusable Silicone Food Pouch (1000ml) (2 Options) (TWO PACK) $25.…" at bounding box center [382, 312] width 238 height 49
click at [365, 327] on div "$25.11 $27.90" at bounding box center [404, 324] width 184 height 11
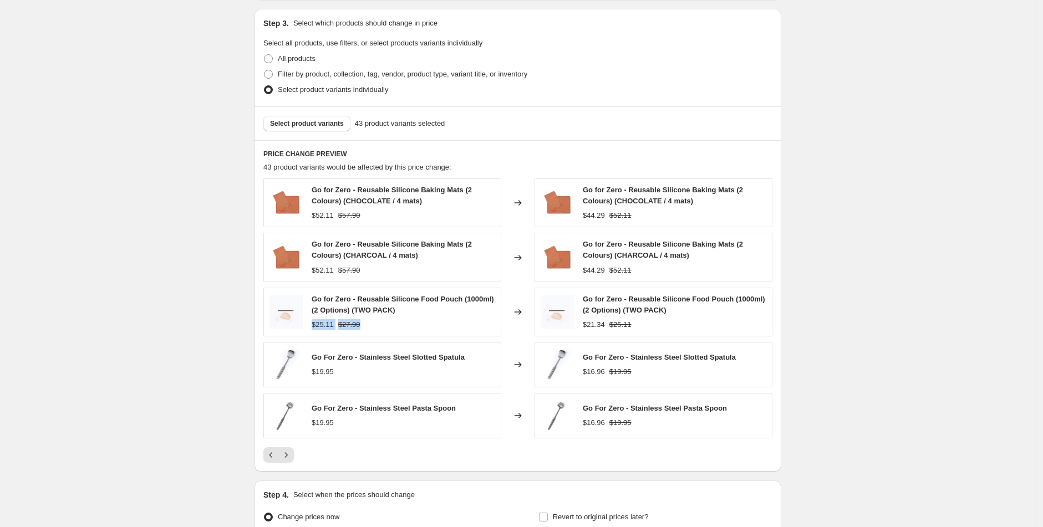
drag, startPoint x: 369, startPoint y: 326, endPoint x: 313, endPoint y: 326, distance: 55.5
click at [313, 326] on div "Go for Zero - Reusable Silicone Food Pouch (1000ml) (2 Options) (TWO PACK) $25.…" at bounding box center [382, 312] width 238 height 49
click at [292, 460] on icon "Next" at bounding box center [286, 455] width 11 height 11
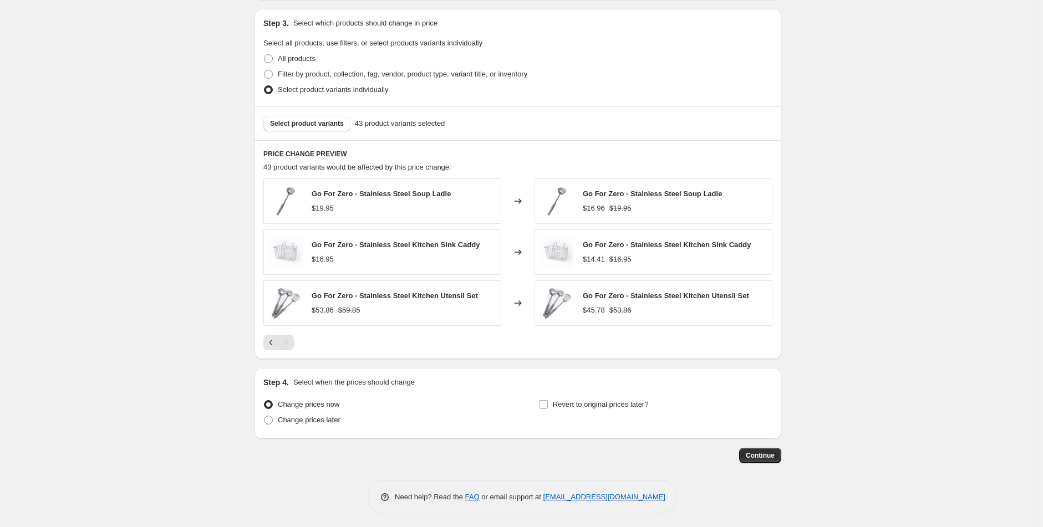
click at [396, 298] on span "Go For Zero - Stainless Steel Kitchen Utensil Set" at bounding box center [395, 296] width 166 height 8
click at [452, 296] on span "Go For Zero - Stainless Steel Kitchen Utensil Set" at bounding box center [395, 296] width 166 height 8
drag, startPoint x: 378, startPoint y: 313, endPoint x: 316, endPoint y: 310, distance: 62.2
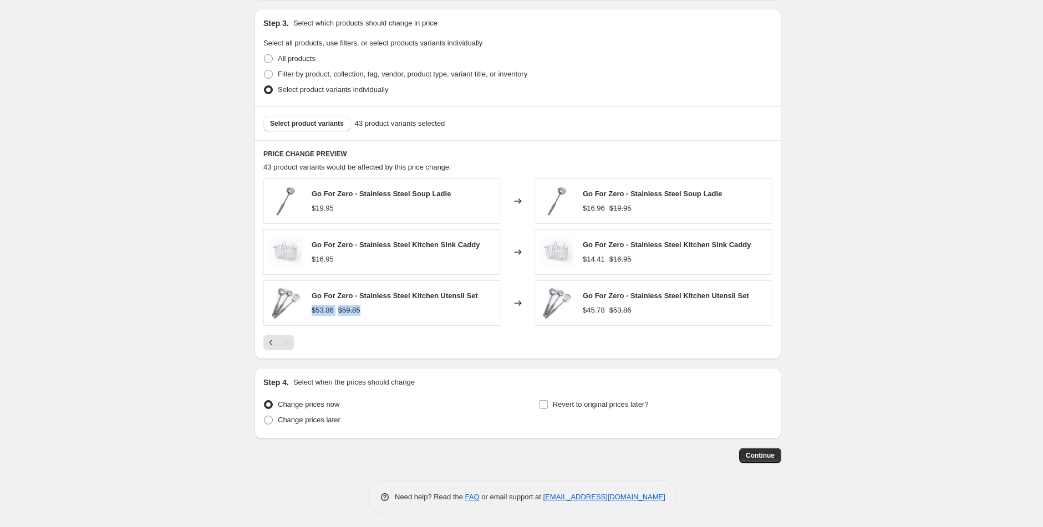
click at [316, 310] on div "$53.86 $59.85" at bounding box center [395, 310] width 166 height 11
click at [273, 421] on span at bounding box center [268, 420] width 9 height 9
click at [265, 416] on input "Change prices later" at bounding box center [264, 416] width 1 height 1
radio input "true"
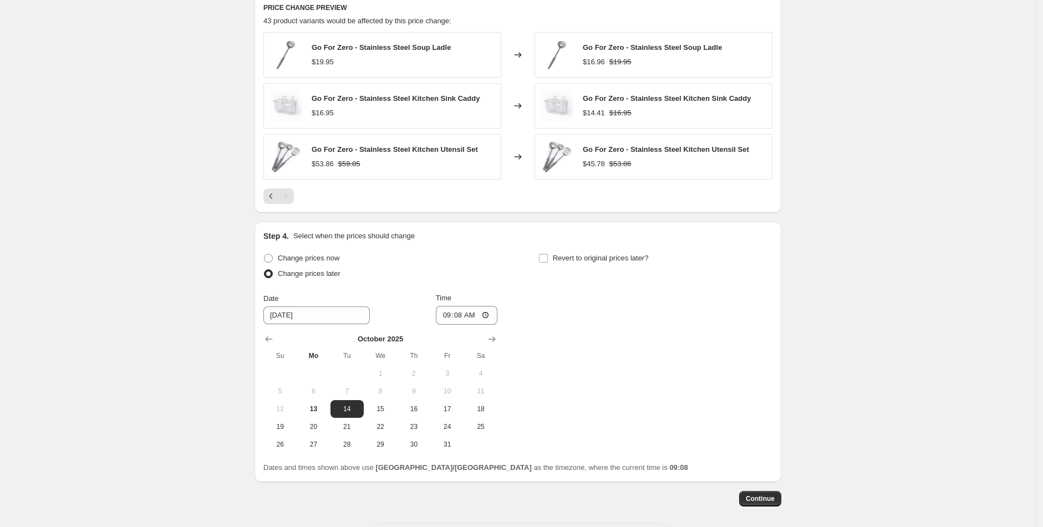
scroll to position [703, 0]
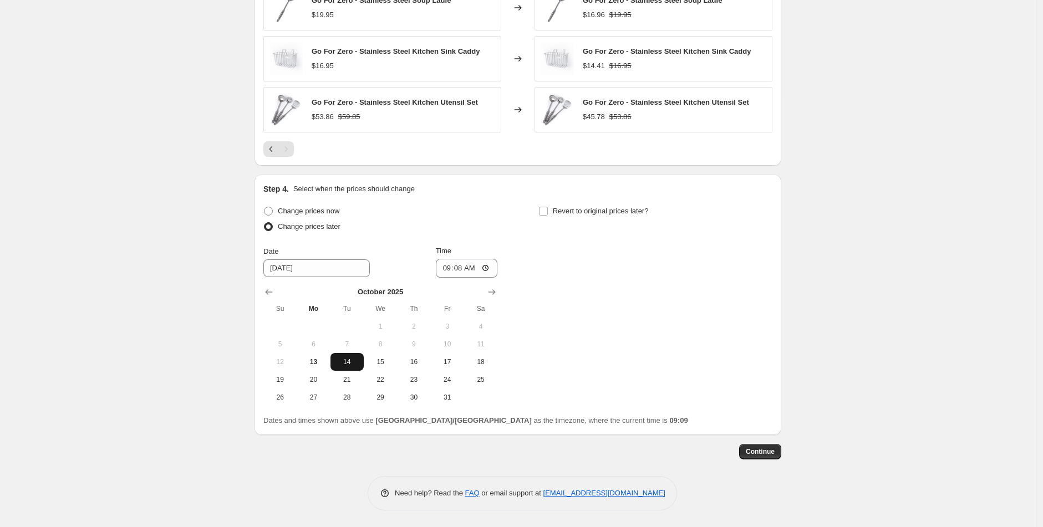
click at [354, 357] on button "14" at bounding box center [347, 362] width 33 height 18
click at [445, 266] on input "09:08" at bounding box center [467, 268] width 62 height 19
type input "11:00"
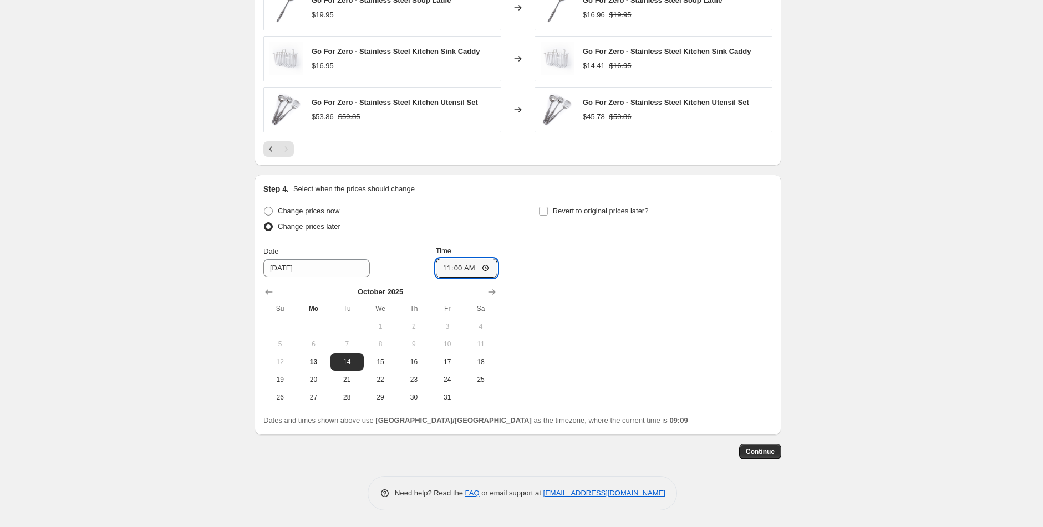
click at [592, 264] on div "Change prices now Change prices later Date [DATE] Time 11:00 [DATE] Su Mo Tu We…" at bounding box center [517, 305] width 509 height 203
click at [547, 211] on input "Revert to original prices later?" at bounding box center [543, 211] width 9 height 9
checkbox input "true"
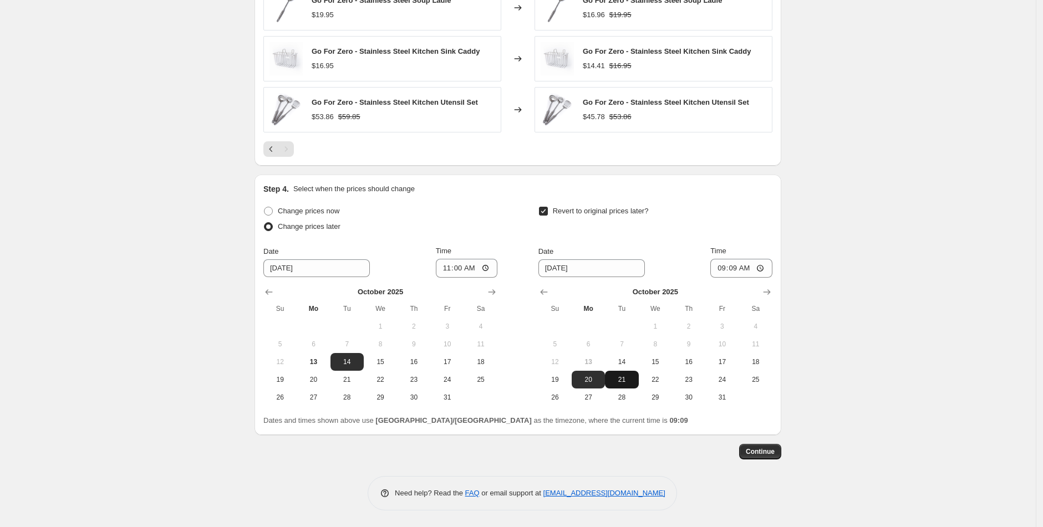
click at [627, 380] on span "21" at bounding box center [621, 379] width 24 height 9
type input "[DATE]"
click at [724, 267] on input "09:09" at bounding box center [741, 268] width 62 height 19
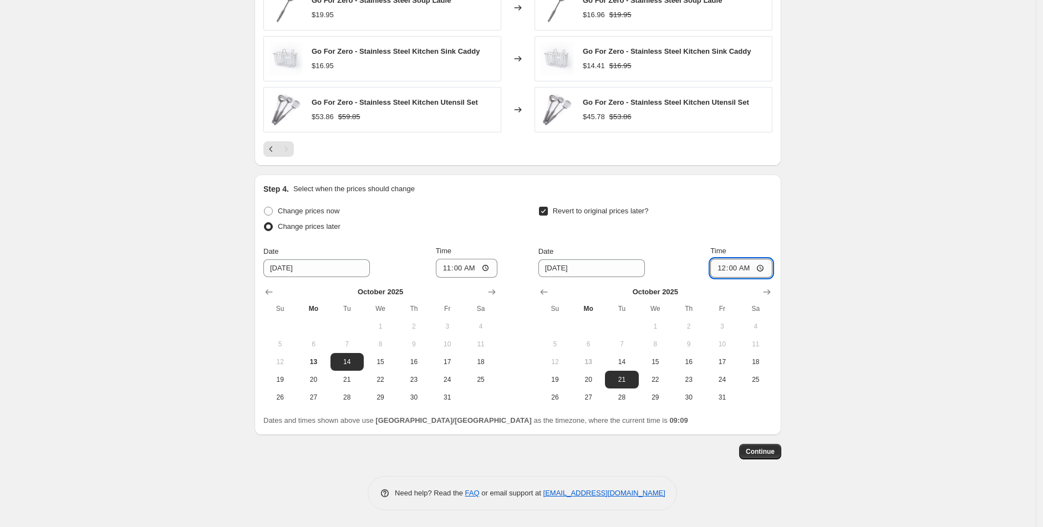
click at [751, 271] on input "00:00" at bounding box center [741, 268] width 62 height 19
type input "12:00"
click at [758, 450] on span "Continue" at bounding box center [760, 452] width 29 height 9
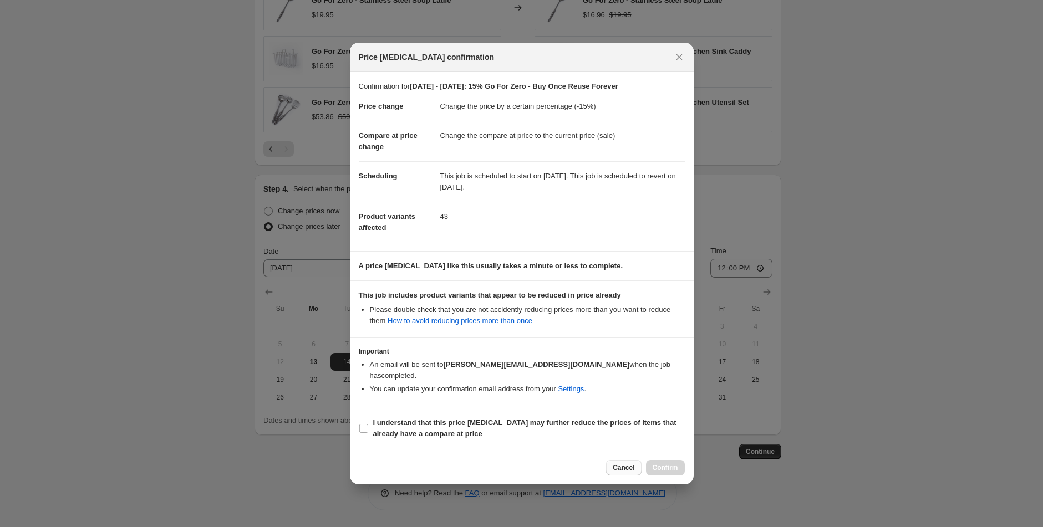
click at [623, 460] on button "Cancel" at bounding box center [623, 468] width 35 height 16
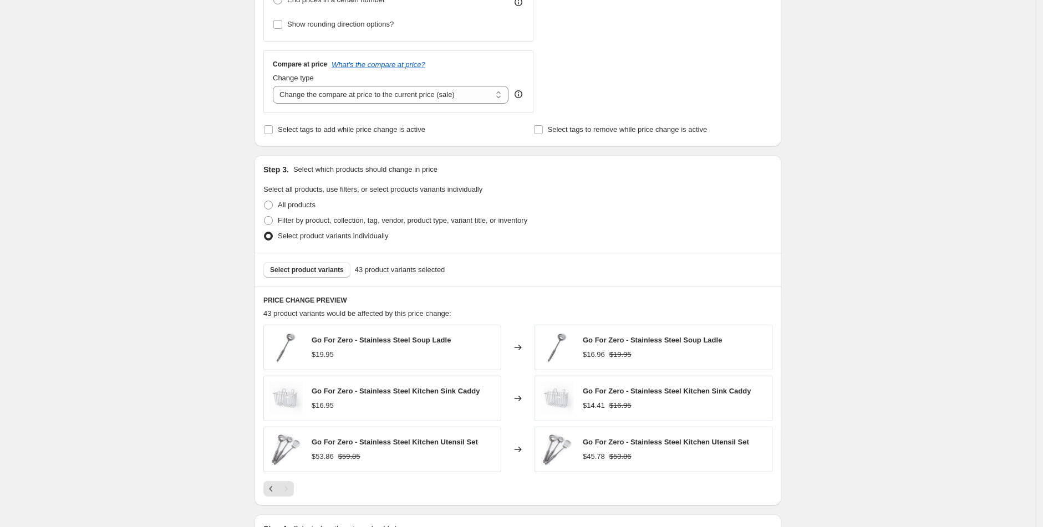
scroll to position [313, 0]
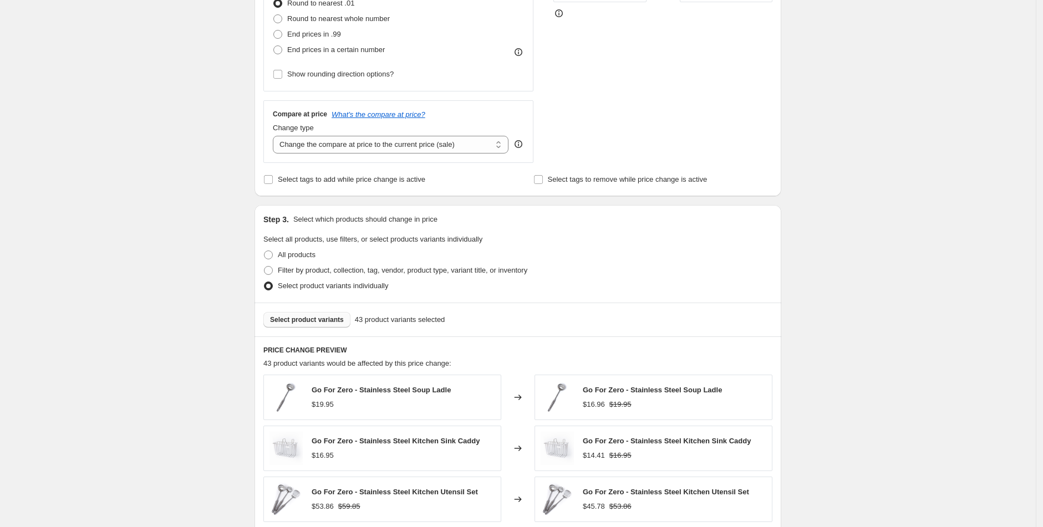
click at [308, 321] on span "Select product variants" at bounding box center [307, 320] width 74 height 9
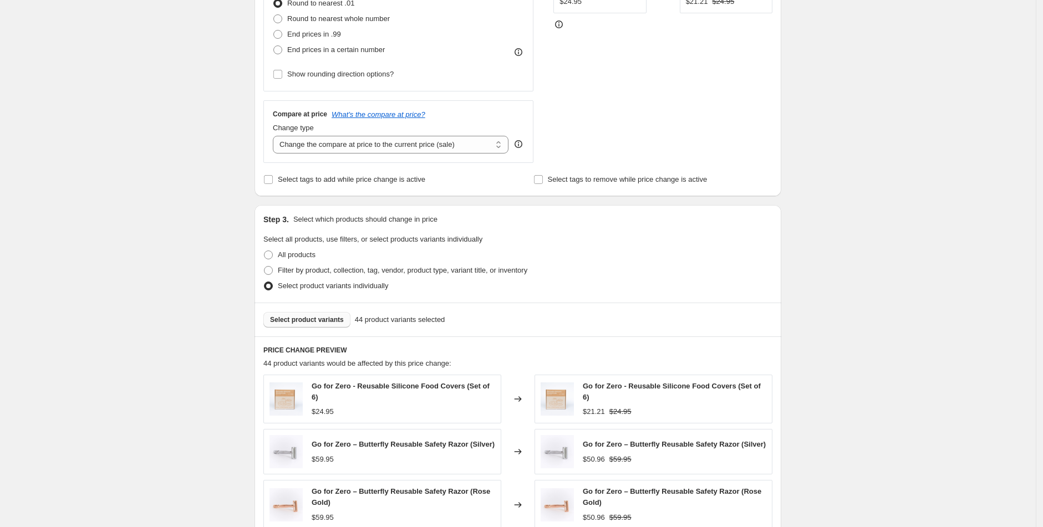
click at [322, 320] on span "Select product variants" at bounding box center [307, 320] width 74 height 9
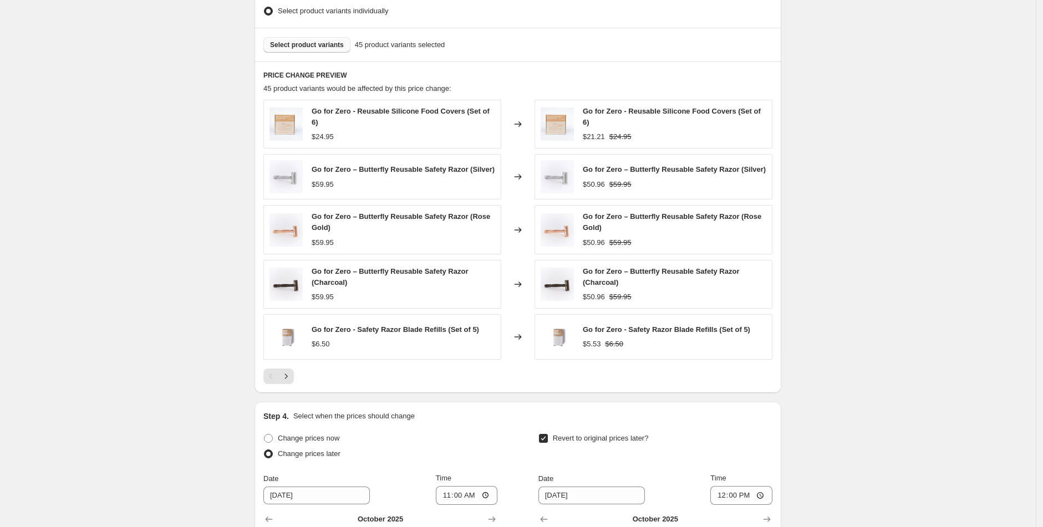
scroll to position [596, 0]
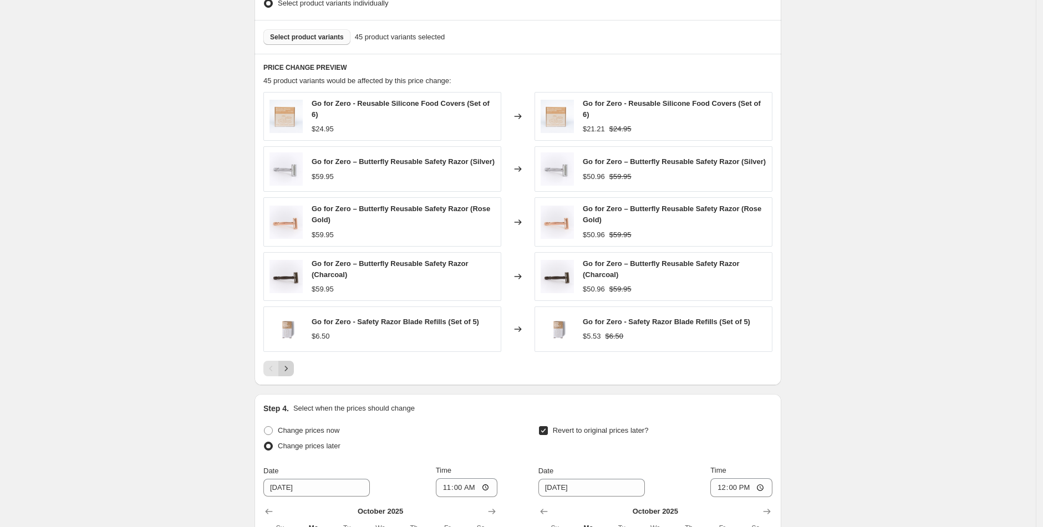
click at [294, 368] on button "Next" at bounding box center [286, 369] width 16 height 16
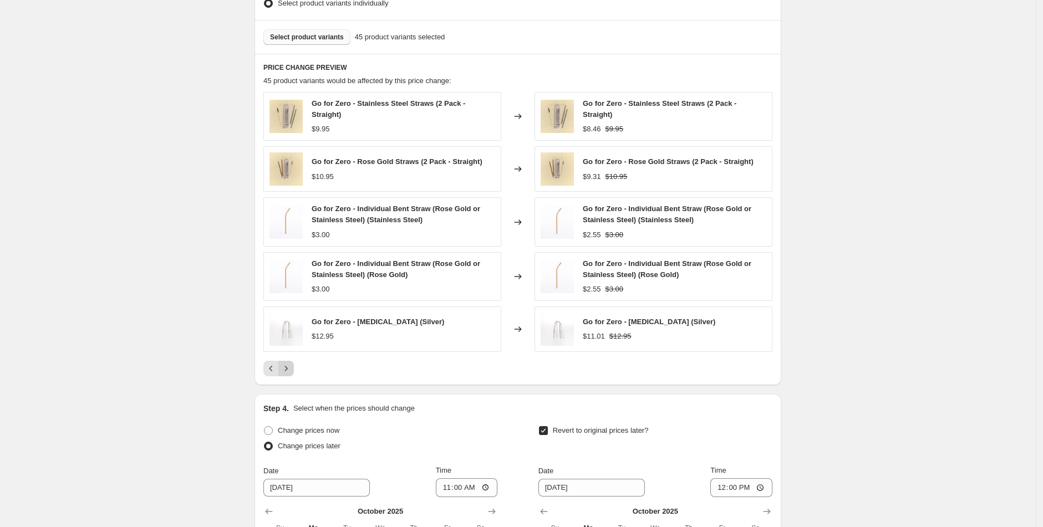
click at [292, 364] on icon "Next" at bounding box center [286, 368] width 11 height 11
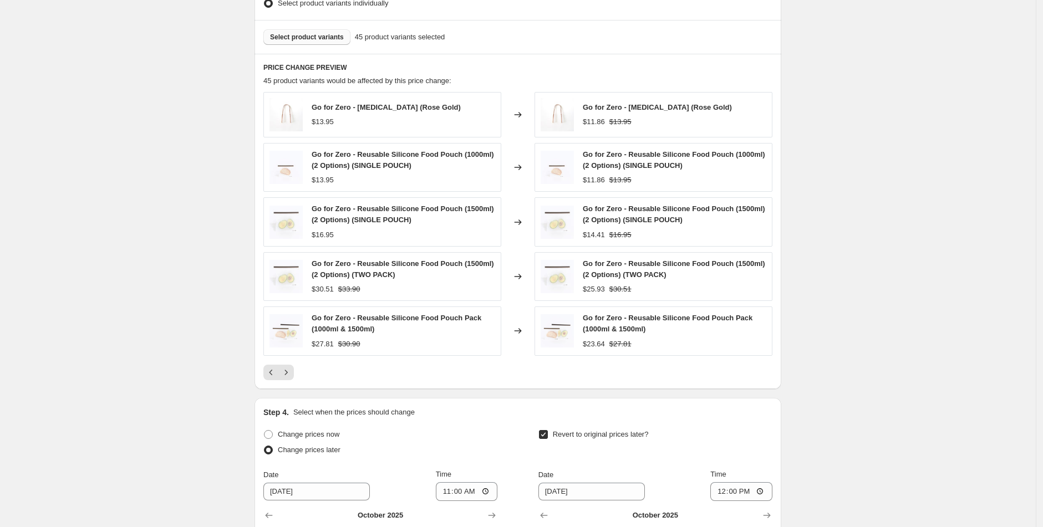
click at [294, 364] on div "Go for Zero - [MEDICAL_DATA] (Rose Gold) $13.95 Changed to Go for Zero - [MEDIC…" at bounding box center [517, 236] width 509 height 288
click at [288, 370] on icon "Next" at bounding box center [286, 372] width 11 height 11
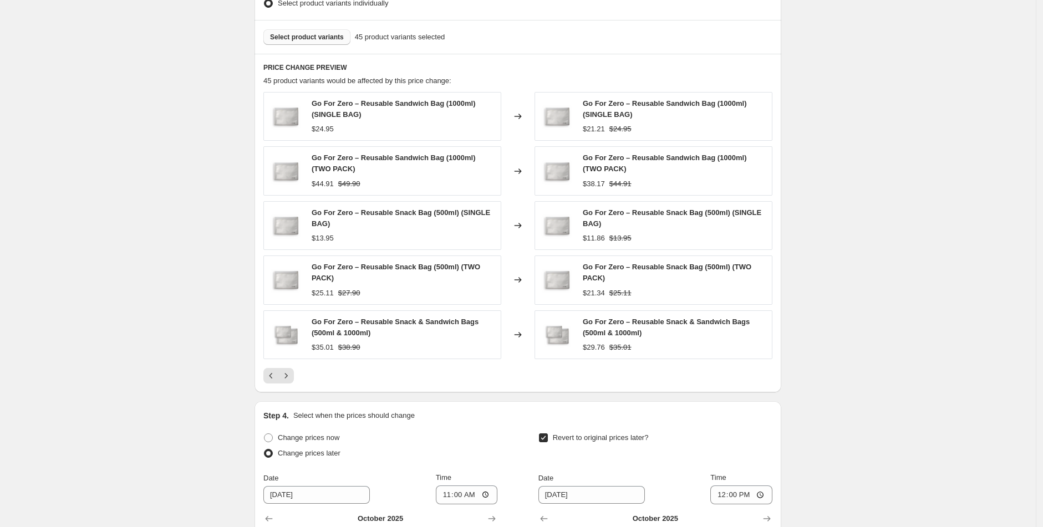
click at [296, 365] on div "Go For Zero – Reusable Sandwich Bag (1000ml) (SINGLE BAG) $24.95 Changed to Go …" at bounding box center [517, 238] width 509 height 292
click at [292, 380] on icon "Next" at bounding box center [286, 375] width 11 height 11
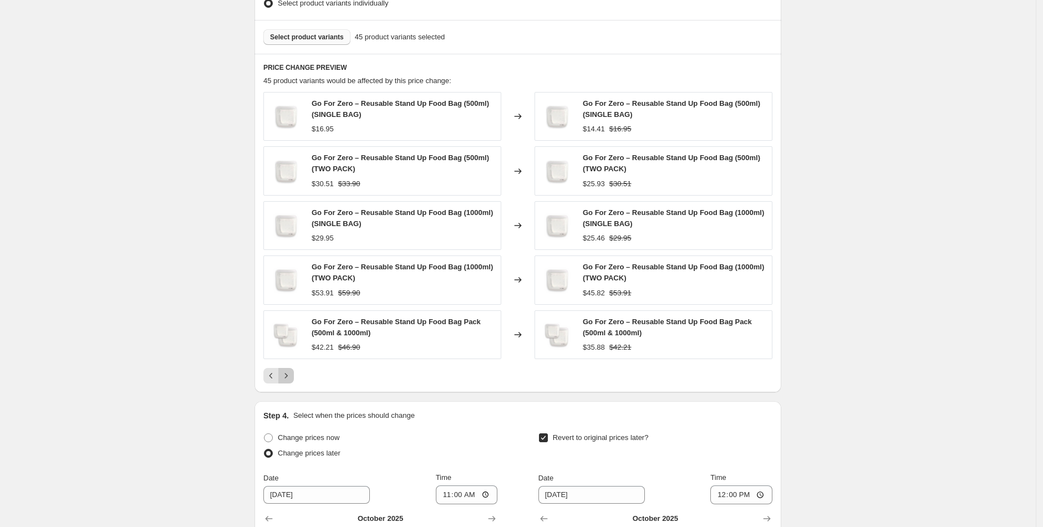
click at [292, 380] on icon "Next" at bounding box center [286, 375] width 11 height 11
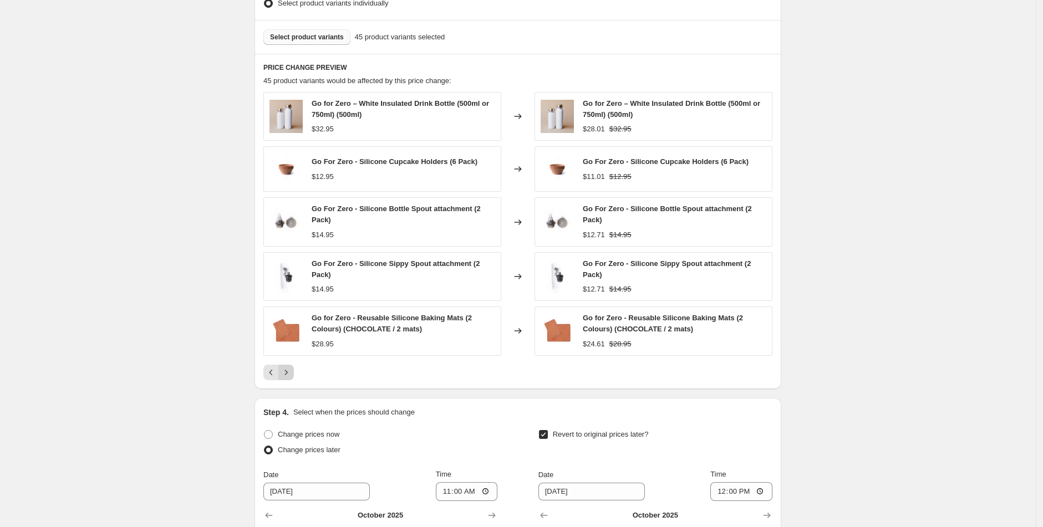
click at [293, 380] on button "Next" at bounding box center [286, 373] width 16 height 16
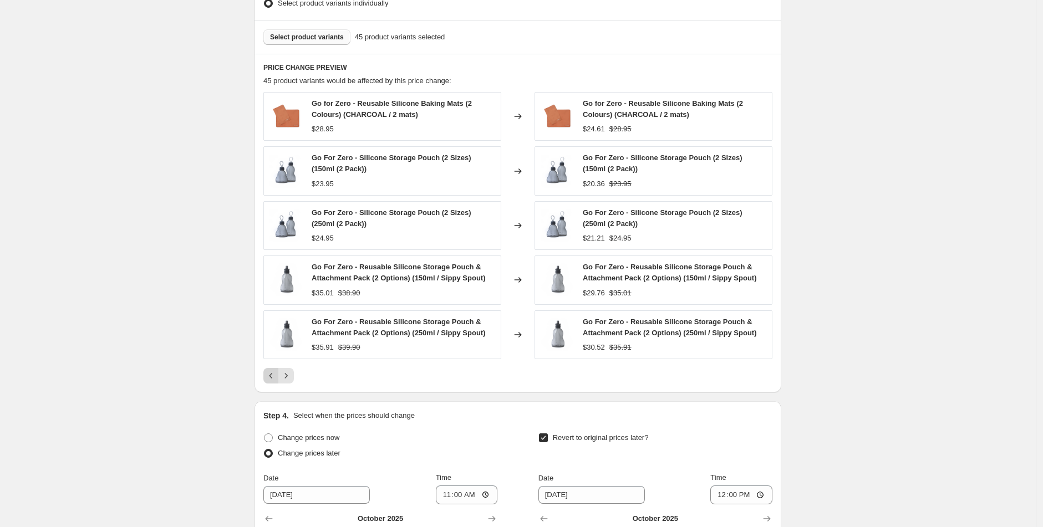
click at [275, 372] on icon "Previous" at bounding box center [271, 375] width 11 height 11
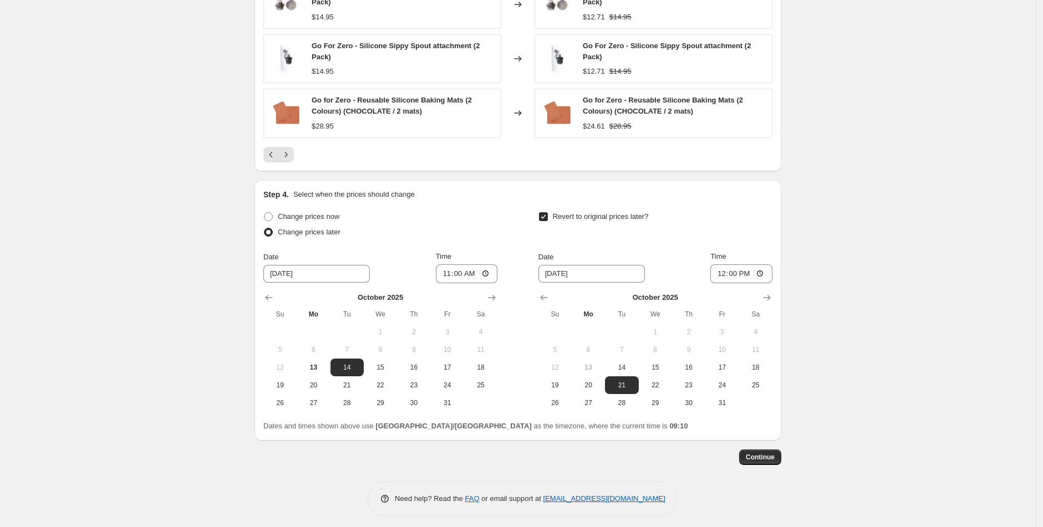
scroll to position [819, 0]
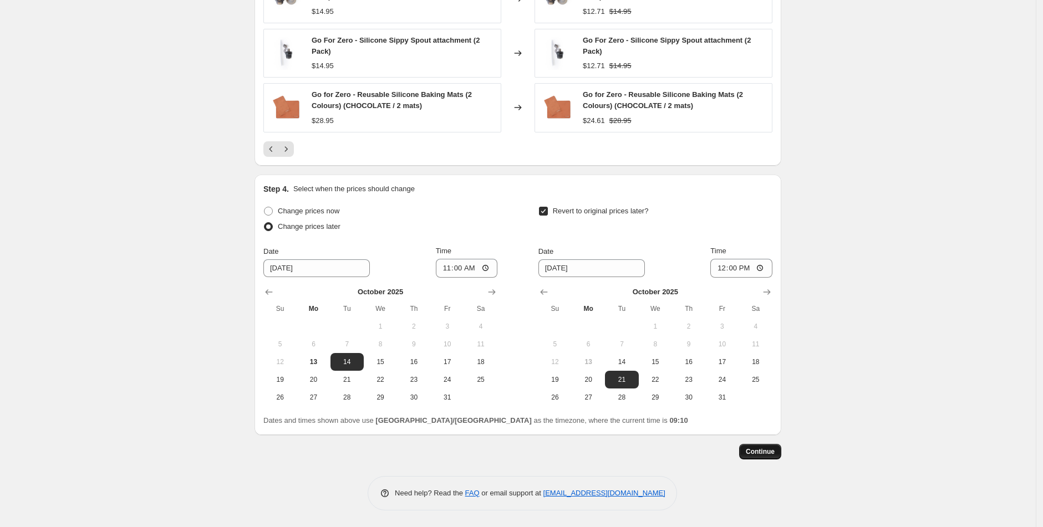
click at [780, 451] on button "Continue" at bounding box center [760, 452] width 42 height 16
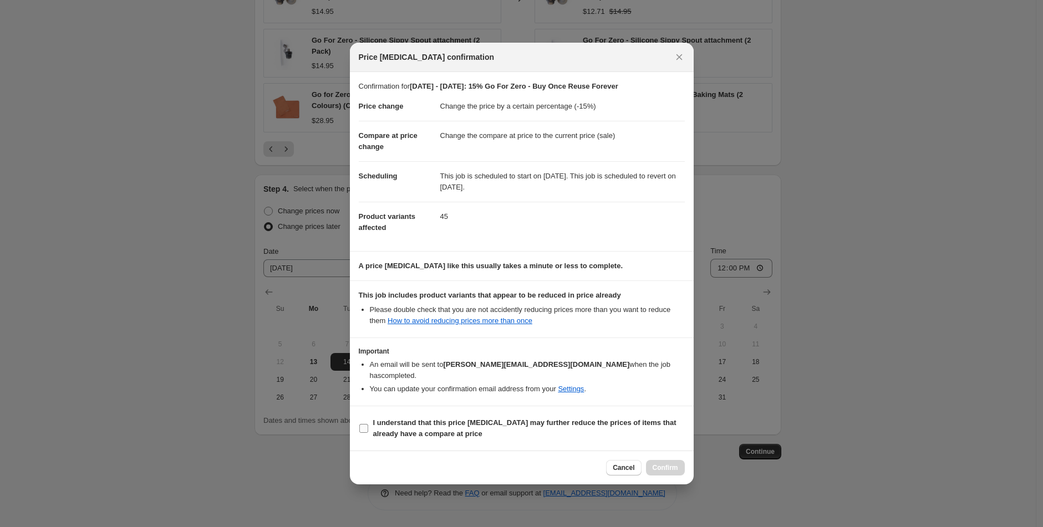
click at [362, 424] on input "I understand that this price [MEDICAL_DATA] may further reduce the prices of it…" at bounding box center [363, 428] width 9 height 9
checkbox input "true"
click at [655, 453] on div "Cancel Confirm" at bounding box center [522, 468] width 344 height 34
click at [663, 464] on span "Confirm" at bounding box center [666, 468] width 26 height 9
type input "[DATE] - [DATE]: 15% Go For Zero - Buy Once Reuse Forever"
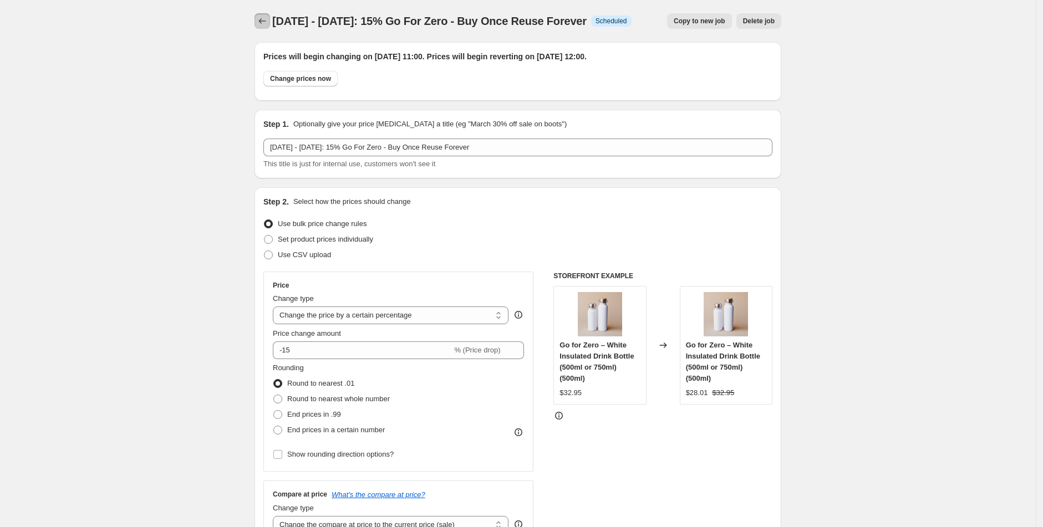
click at [263, 19] on icon "Price change jobs" at bounding box center [262, 21] width 11 height 11
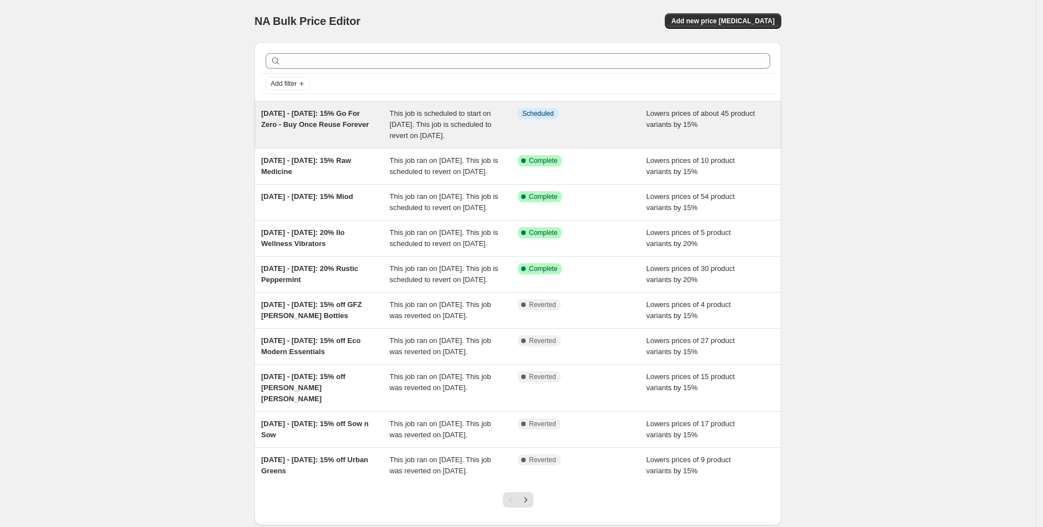
click at [326, 123] on span "[DATE] - [DATE]: 15% Go For Zero - Buy Once Reuse Forever" at bounding box center [315, 118] width 108 height 19
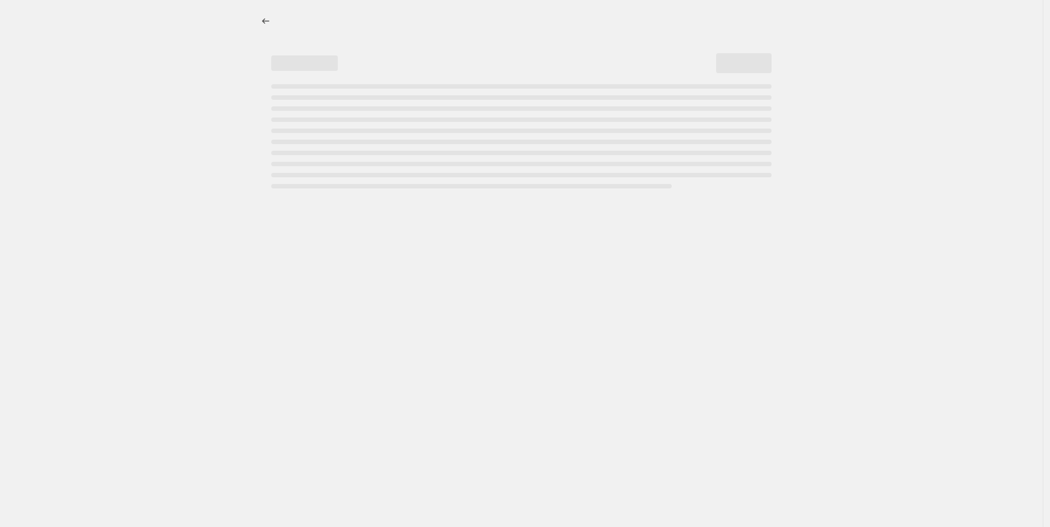
select select "percentage"
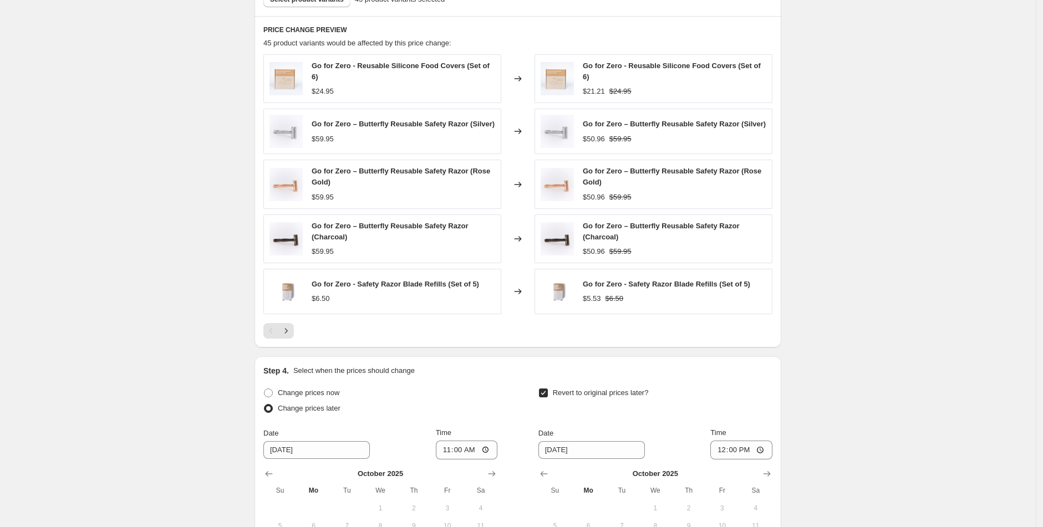
scroll to position [695, 0]
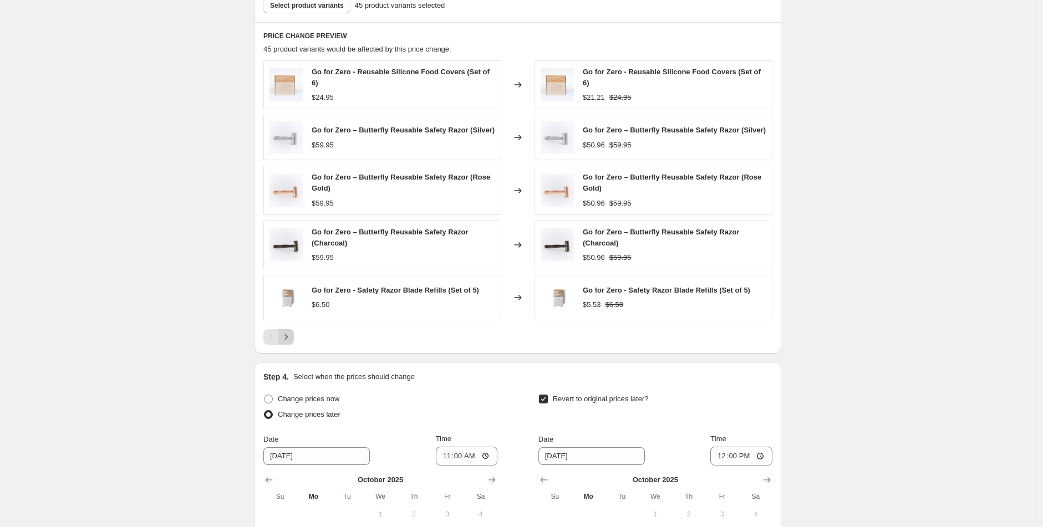
click at [291, 343] on icon "Next" at bounding box center [286, 337] width 11 height 11
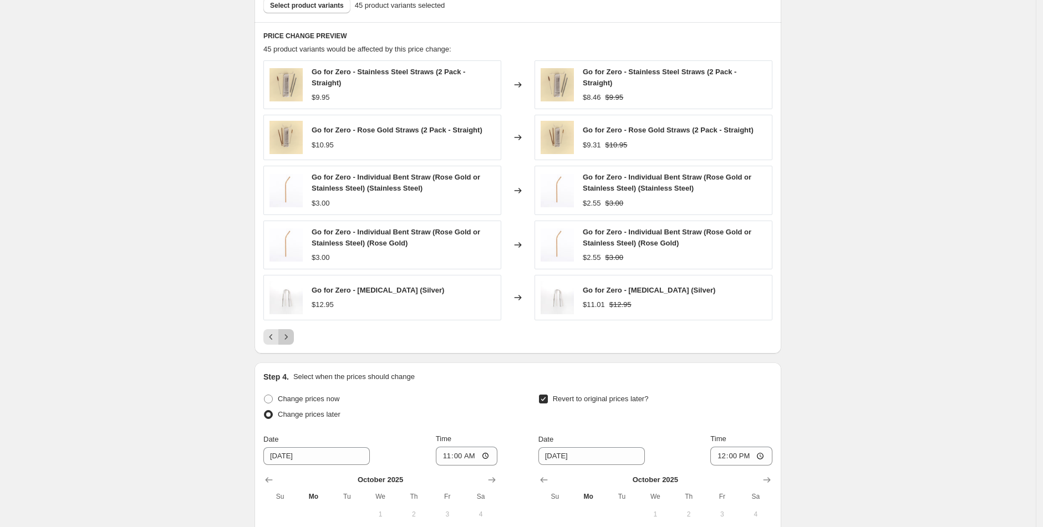
click at [292, 339] on icon "Next" at bounding box center [286, 337] width 11 height 11
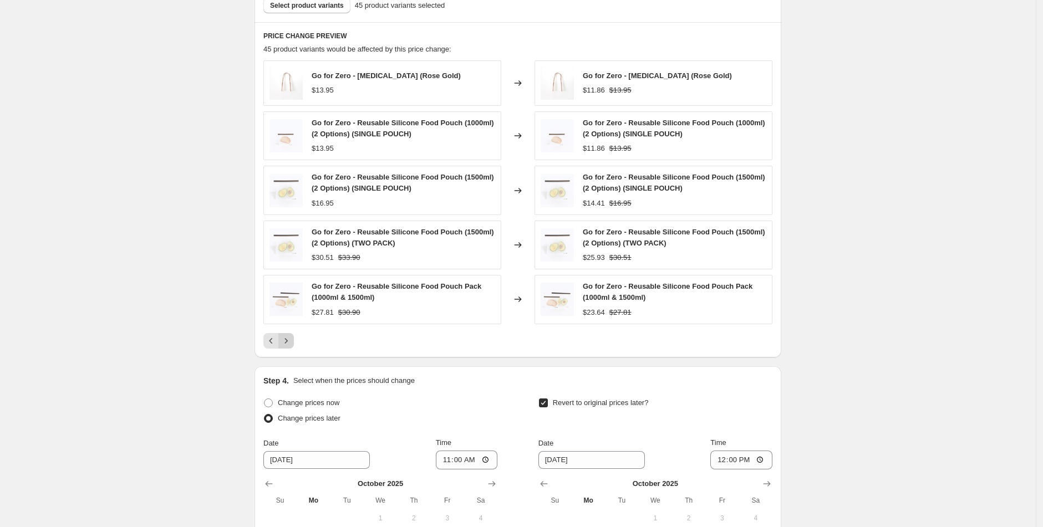
click at [292, 339] on icon "Next" at bounding box center [286, 340] width 11 height 11
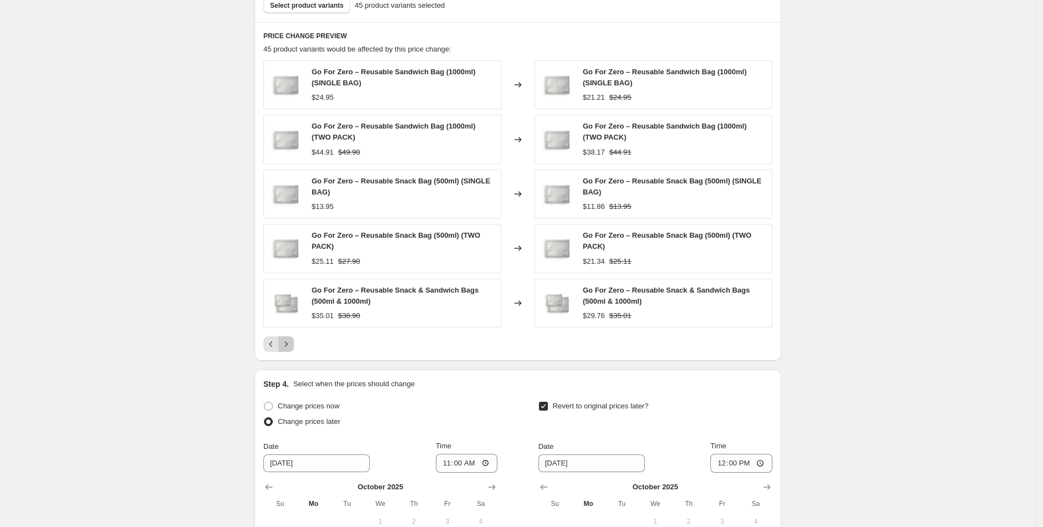
click at [292, 339] on icon "Next" at bounding box center [286, 344] width 11 height 11
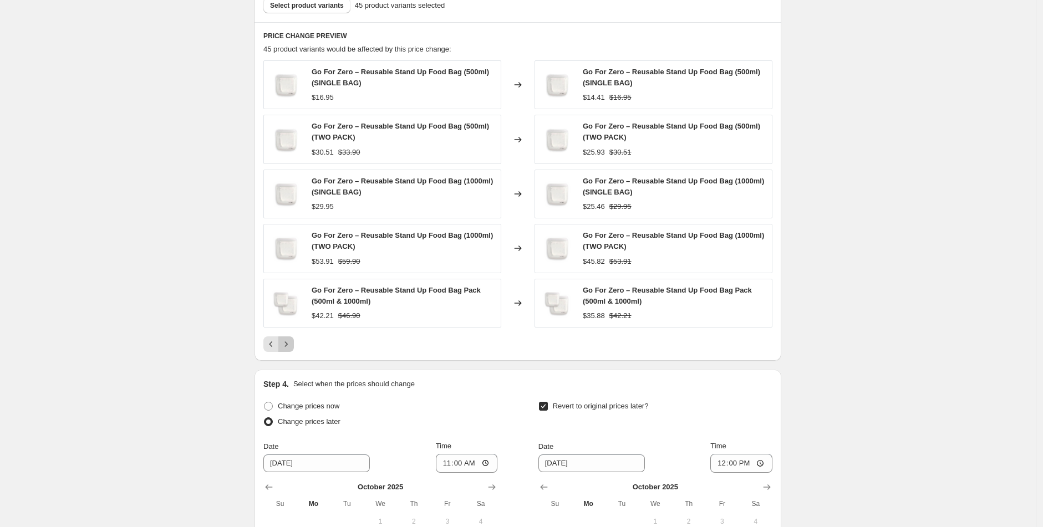
click at [292, 339] on icon "Next" at bounding box center [286, 344] width 11 height 11
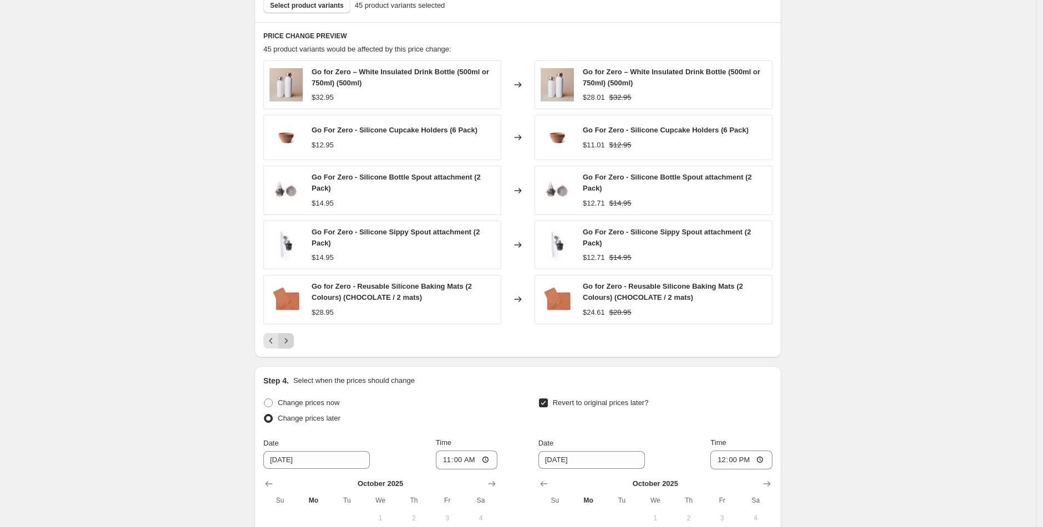
click at [292, 339] on icon "Next" at bounding box center [286, 340] width 11 height 11
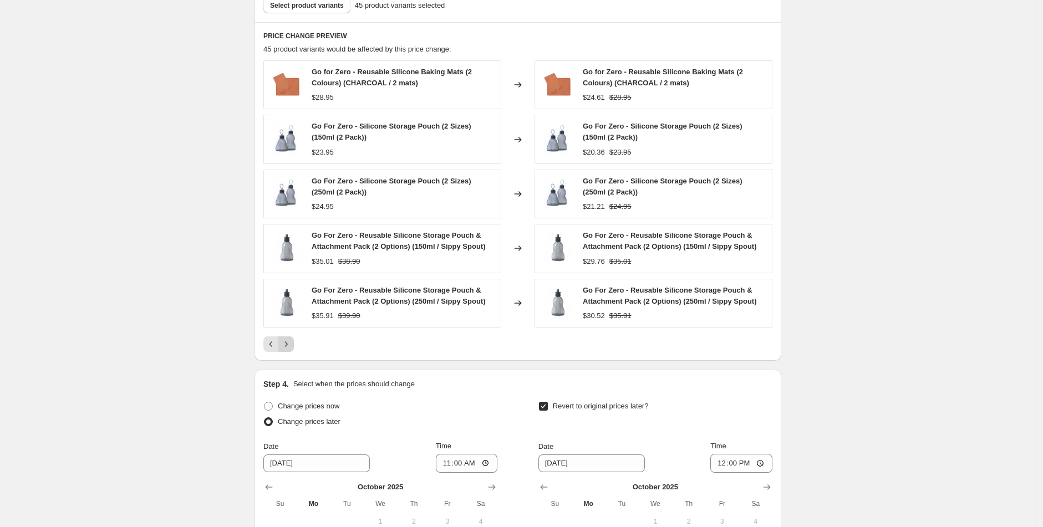
click at [292, 339] on icon "Next" at bounding box center [286, 344] width 11 height 11
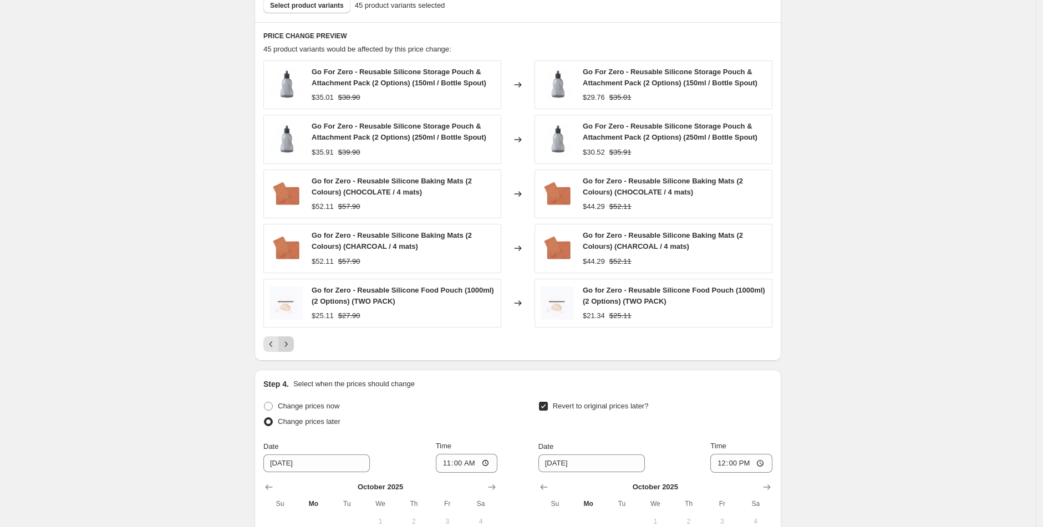
click at [289, 350] on icon "Next" at bounding box center [286, 344] width 11 height 11
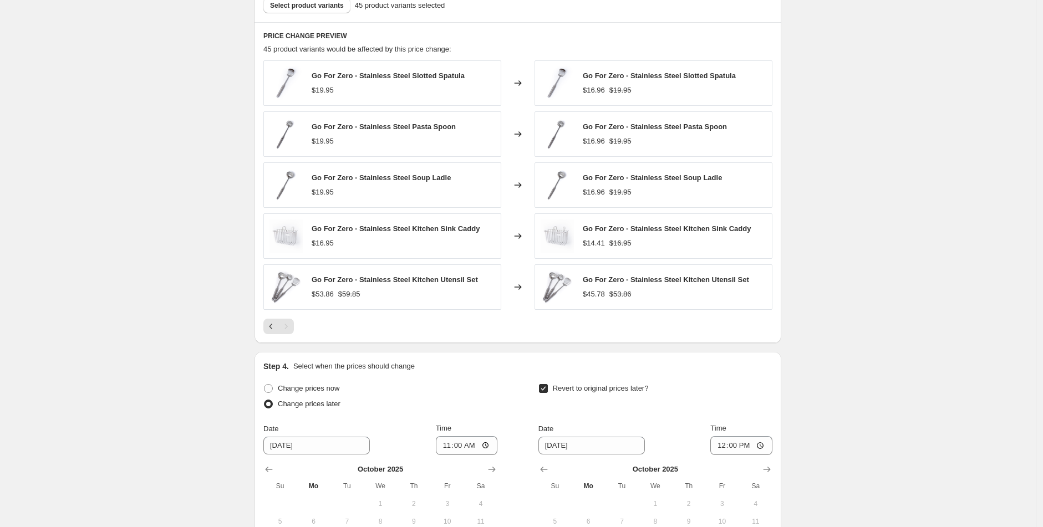
click at [298, 338] on div "PRICE CHANGE PREVIEW 45 product variants would be affected by this price change…" at bounding box center [518, 182] width 527 height 321
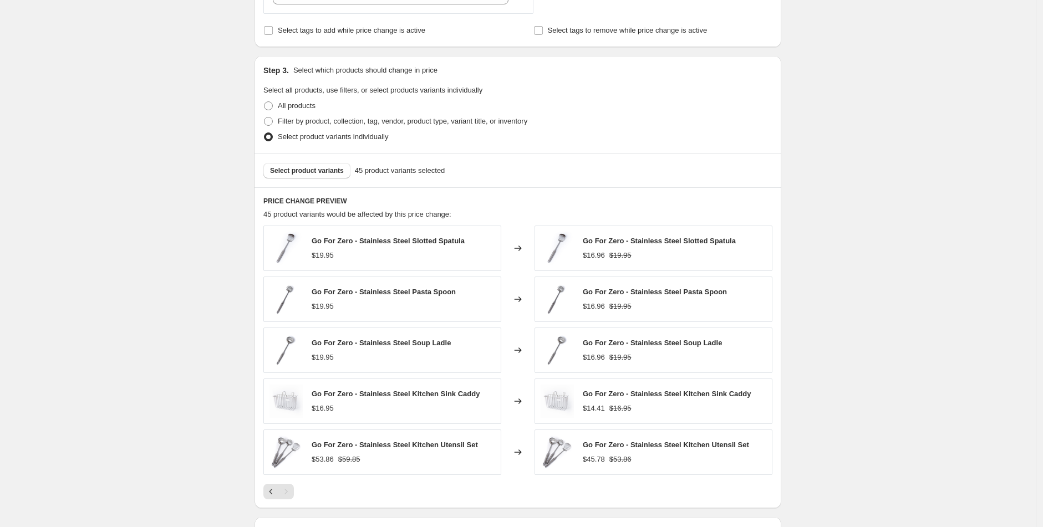
scroll to position [439, 0]
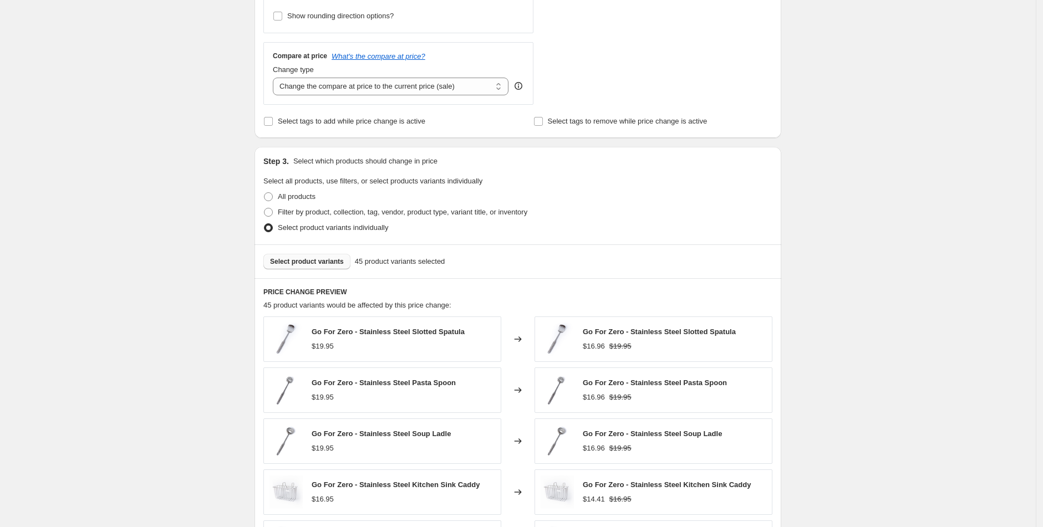
click at [316, 262] on span "Select product variants" at bounding box center [307, 261] width 74 height 9
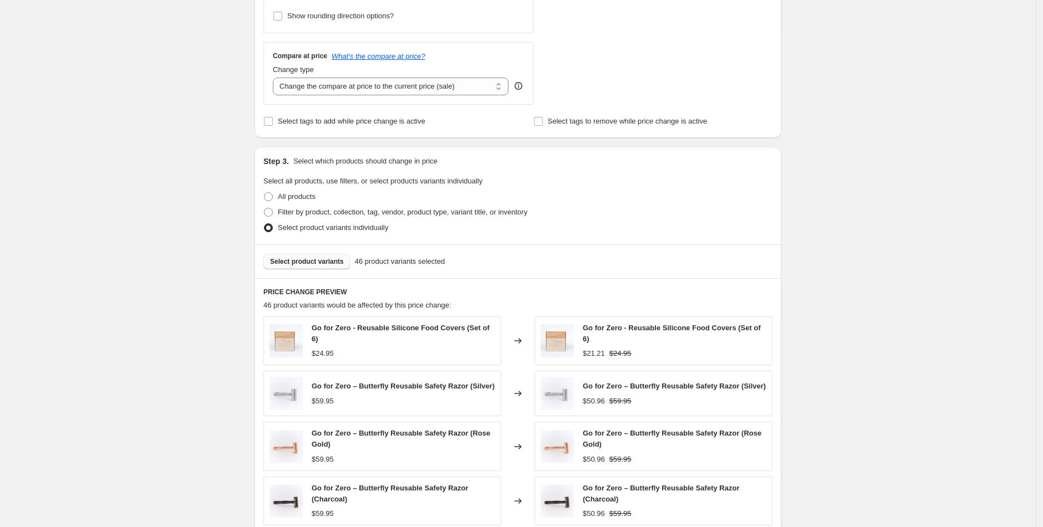
scroll to position [359, 0]
